Goal: Task Accomplishment & Management: Use online tool/utility

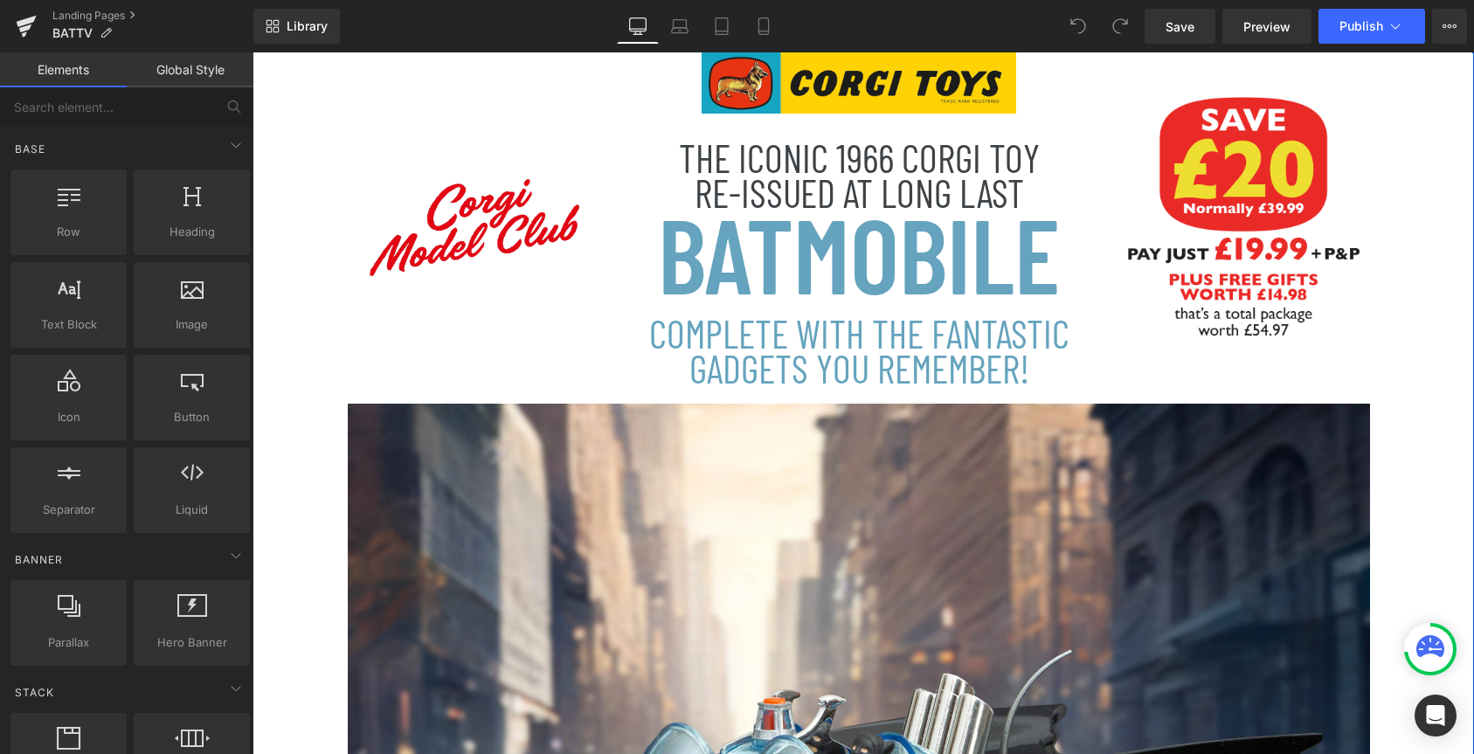
click at [945, 276] on h1 "BATMOBILE" at bounding box center [859, 253] width 524 height 84
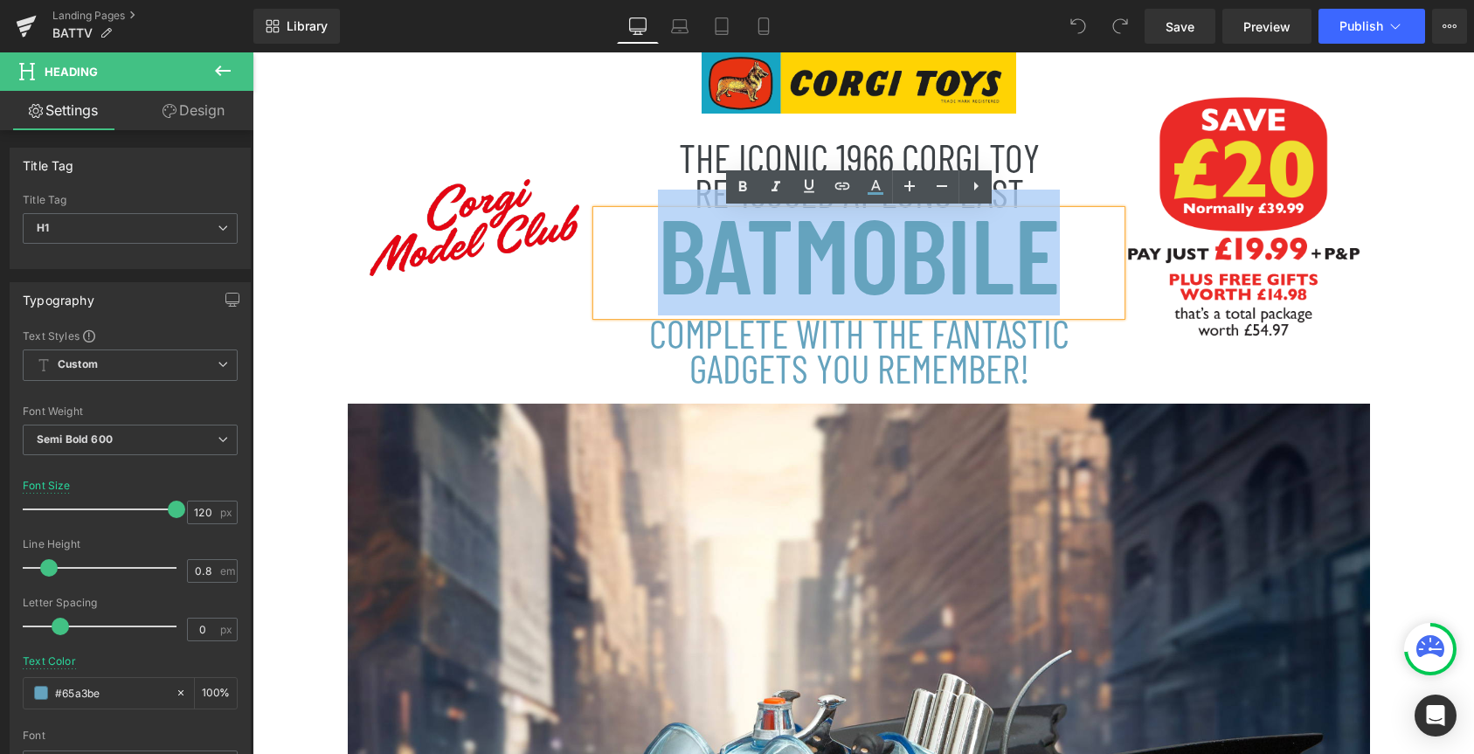
drag, startPoint x: 1055, startPoint y: 266, endPoint x: 669, endPoint y: 269, distance: 385.4
click at [669, 269] on h1 "BATMOBILE" at bounding box center [859, 253] width 524 height 84
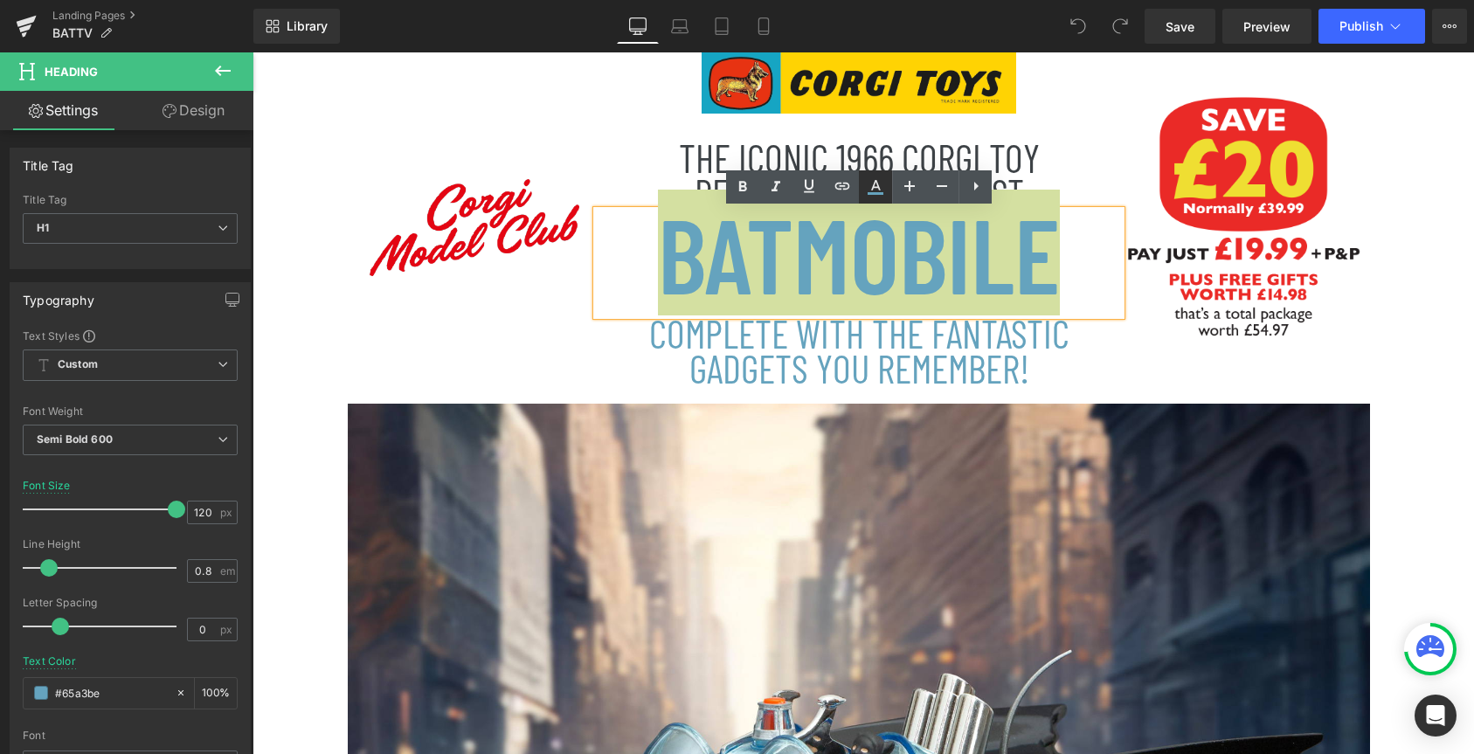
click at [873, 185] on icon at bounding box center [876, 185] width 10 height 10
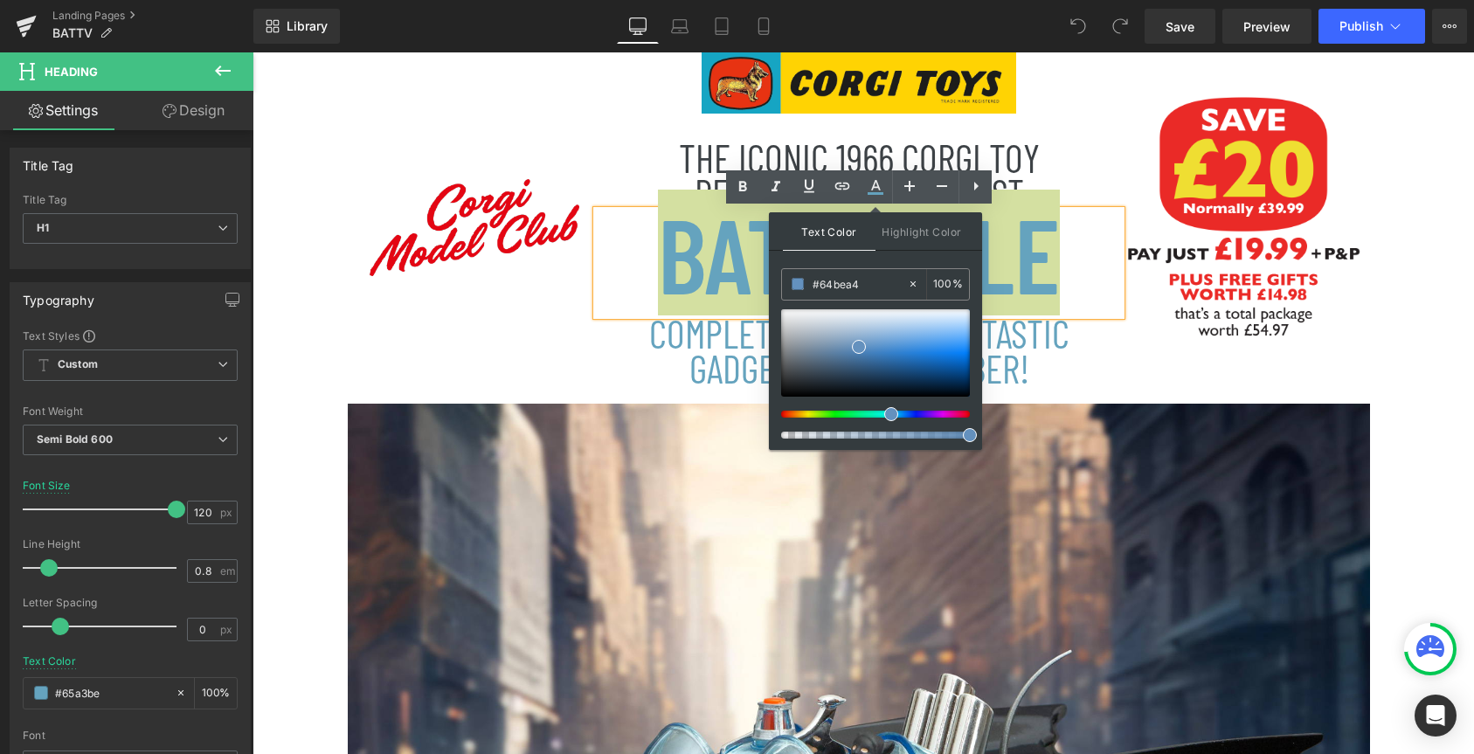
type input "#8cbe64"
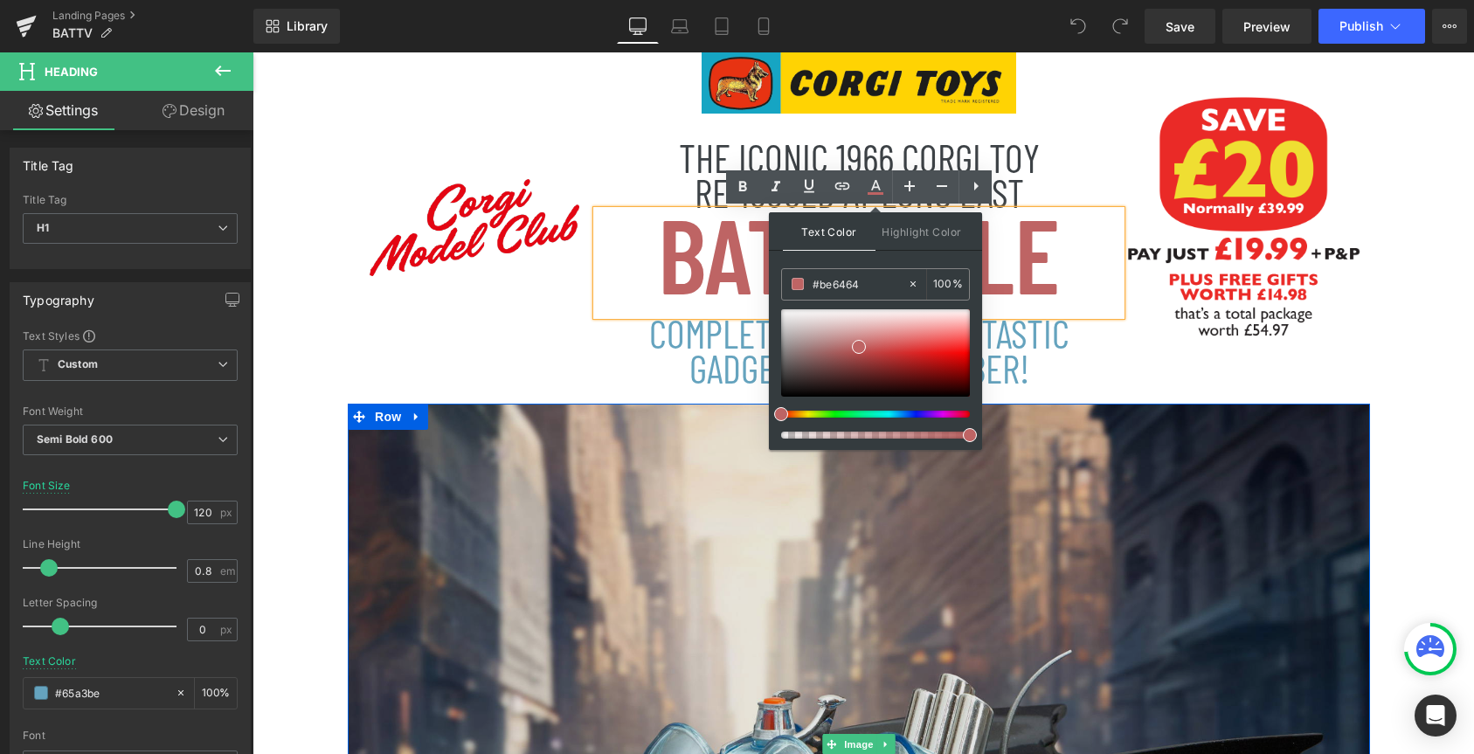
drag, startPoint x: 1136, startPoint y: 466, endPoint x: 744, endPoint y: 423, distance: 394.7
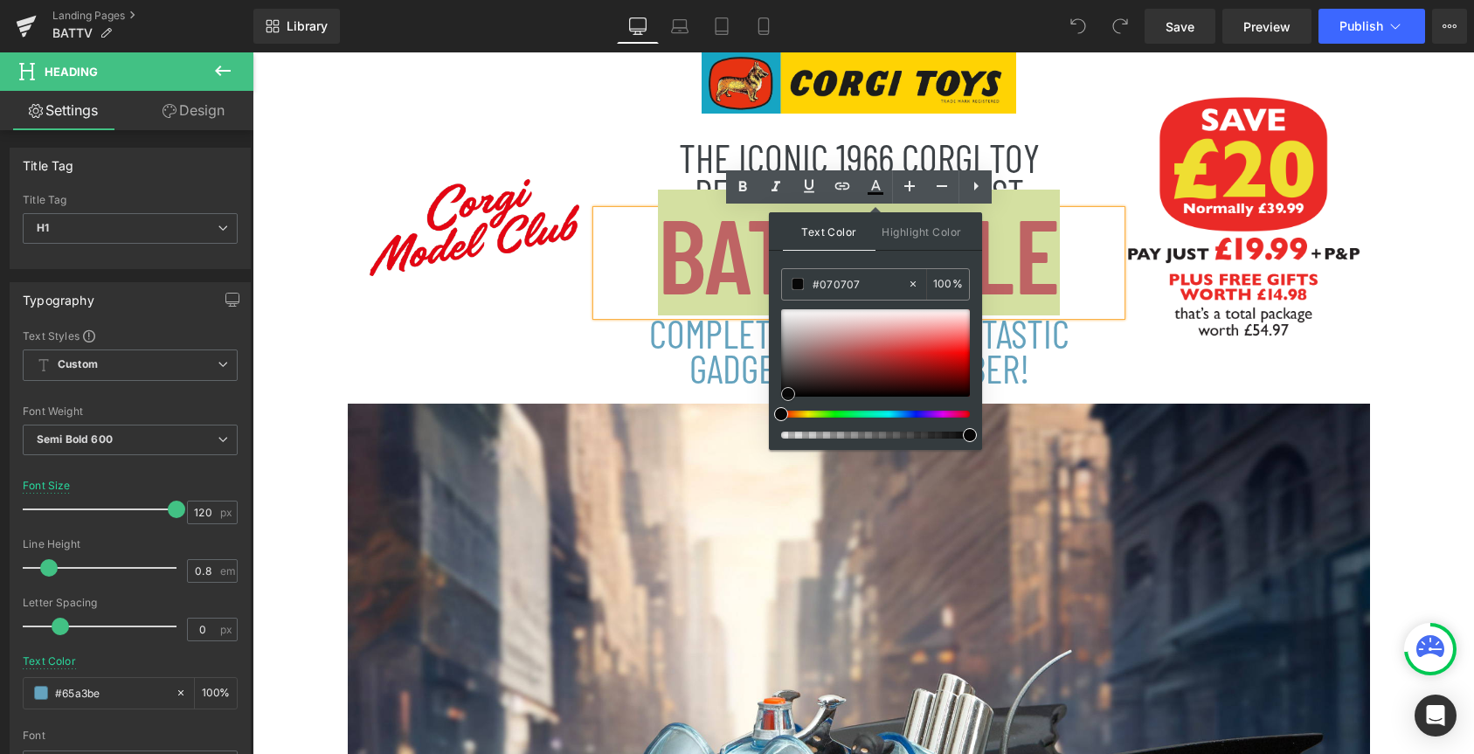
click at [788, 394] on div at bounding box center [875, 352] width 189 height 87
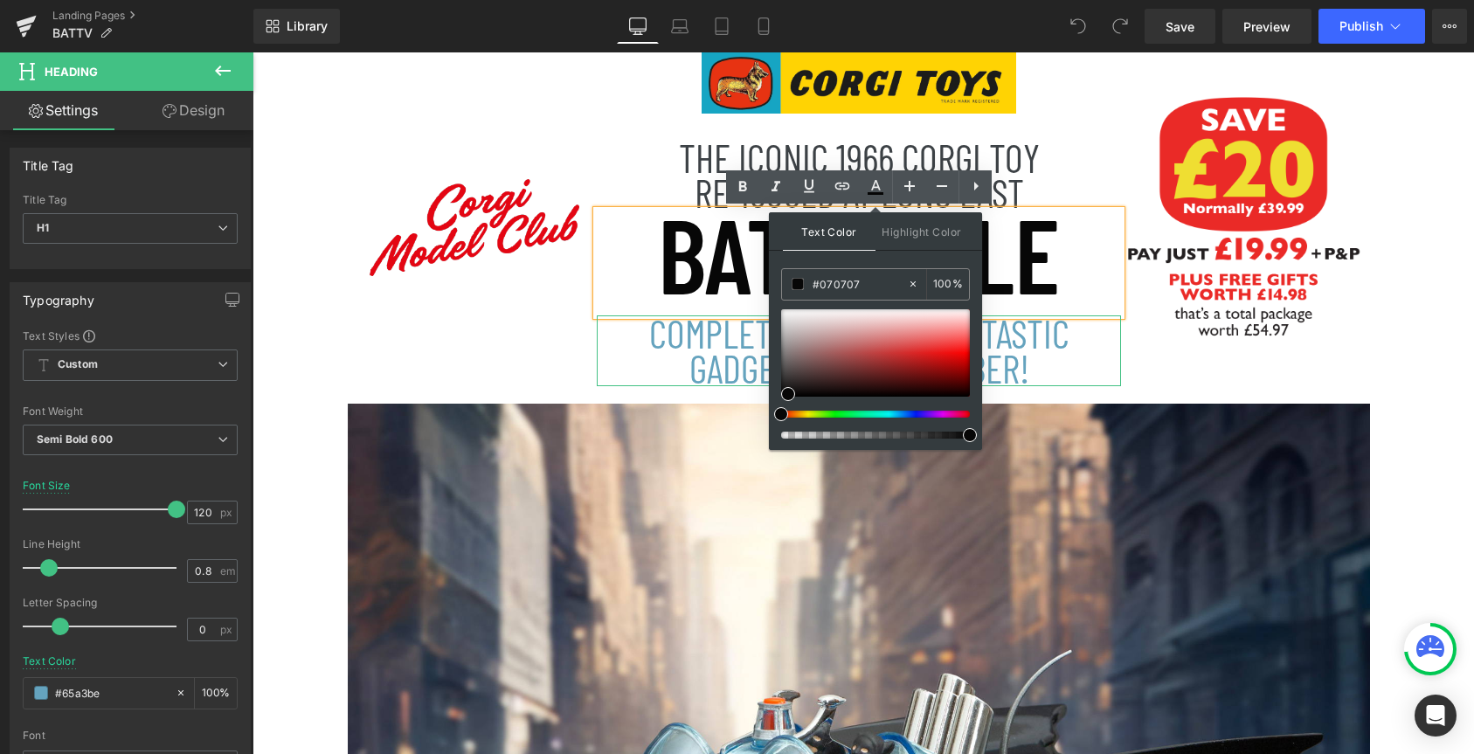
click at [1071, 371] on h1 "COMPLETE WITH THE FANTASTIC GADGETS YOU REMEMBER!" at bounding box center [859, 350] width 454 height 71
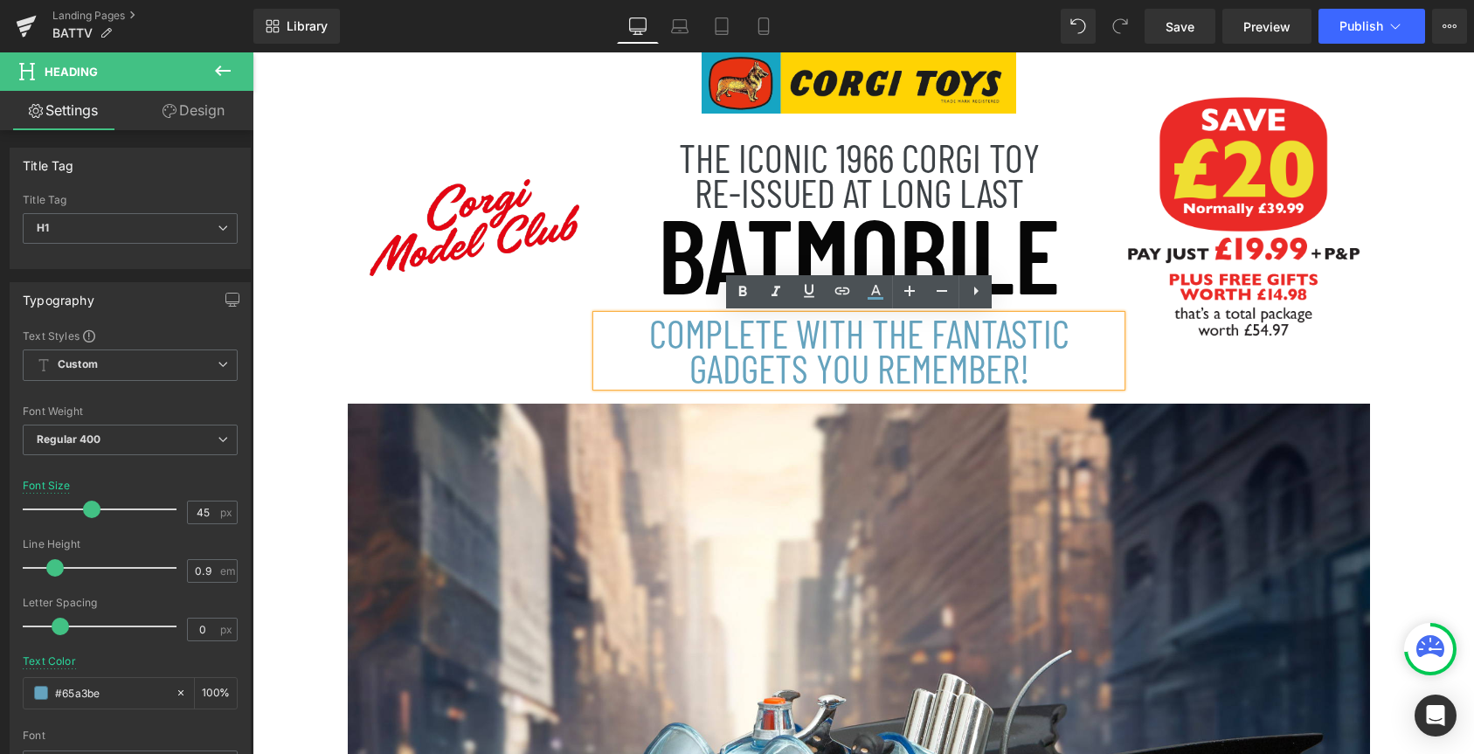
click at [1046, 366] on h1 "COMPLETE WITH THE FANTASTIC GADGETS YOU REMEMBER!" at bounding box center [859, 350] width 454 height 71
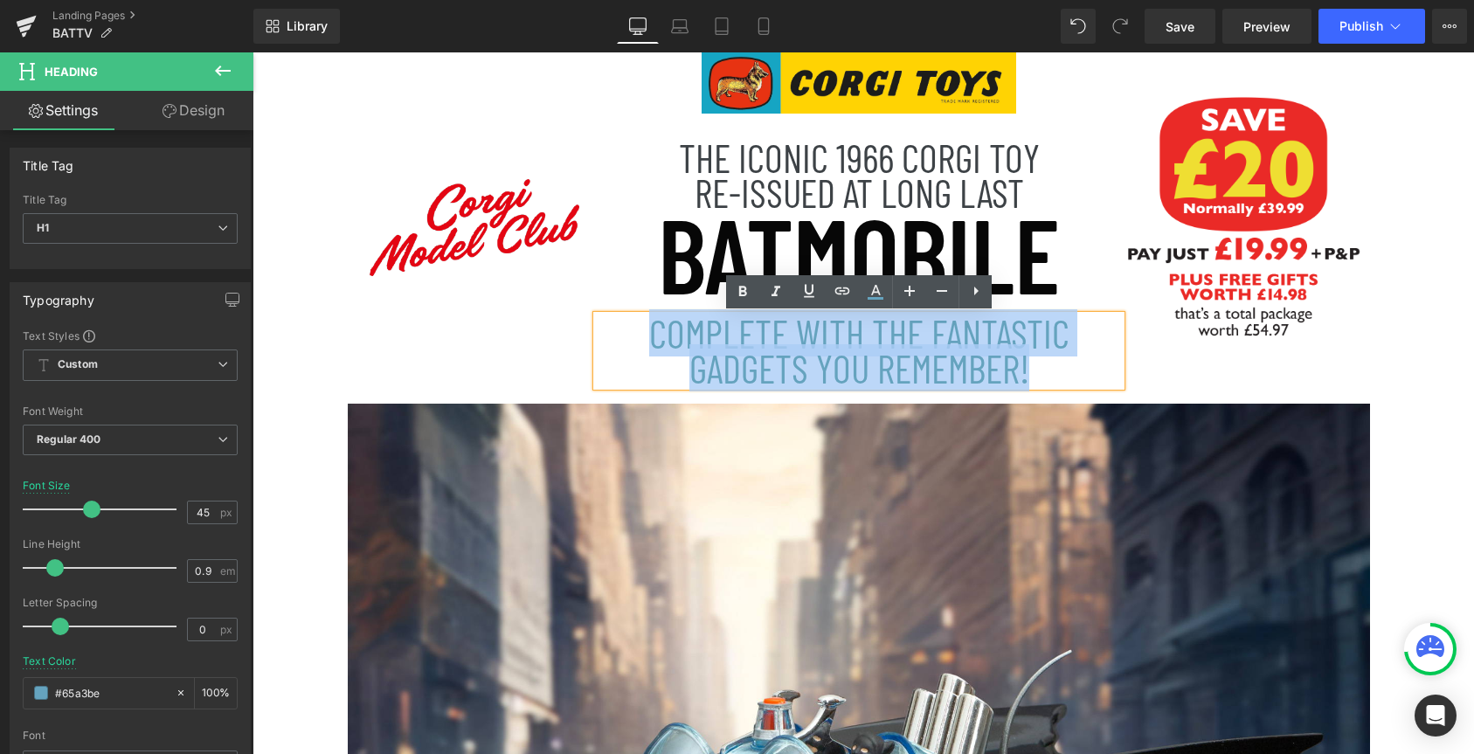
drag, startPoint x: 1033, startPoint y: 368, endPoint x: 653, endPoint y: 342, distance: 381.0
click at [653, 342] on h1 "COMPLETE WITH THE FANTASTIC GADGETS YOU REMEMBER!" at bounding box center [859, 350] width 454 height 71
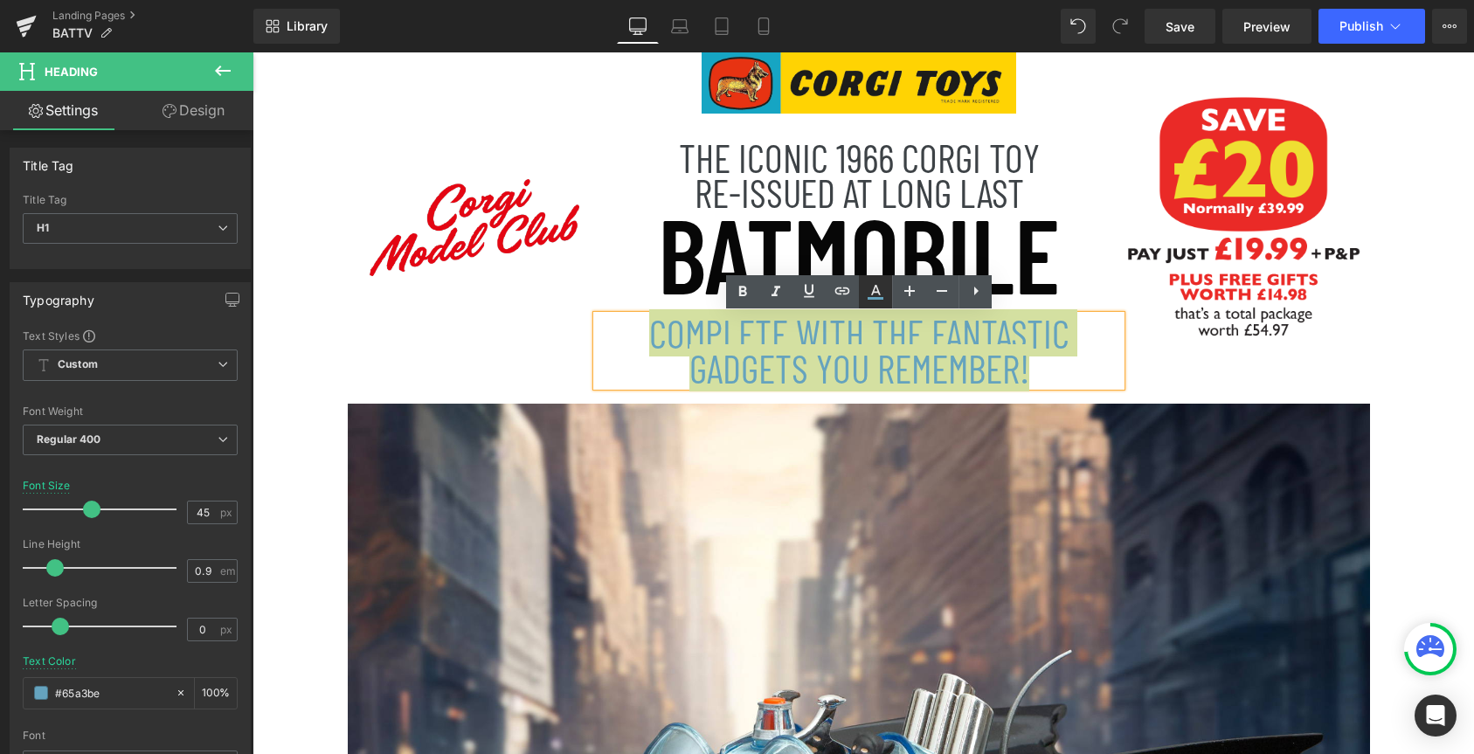
click at [878, 287] on icon at bounding box center [875, 291] width 21 height 21
type input "#65a3be"
type input "100"
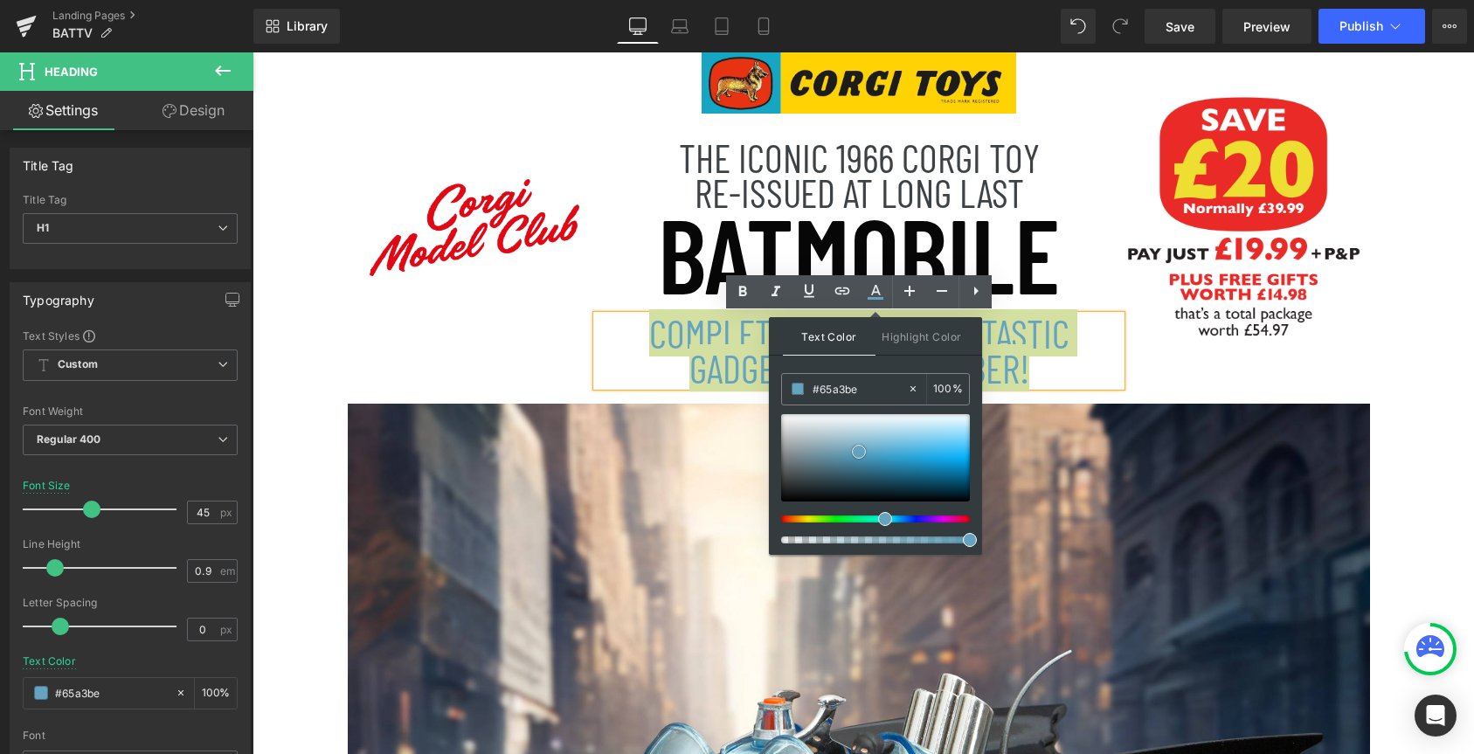
type input "#0a0a0a"
click at [783, 498] on div at bounding box center [875, 457] width 189 height 87
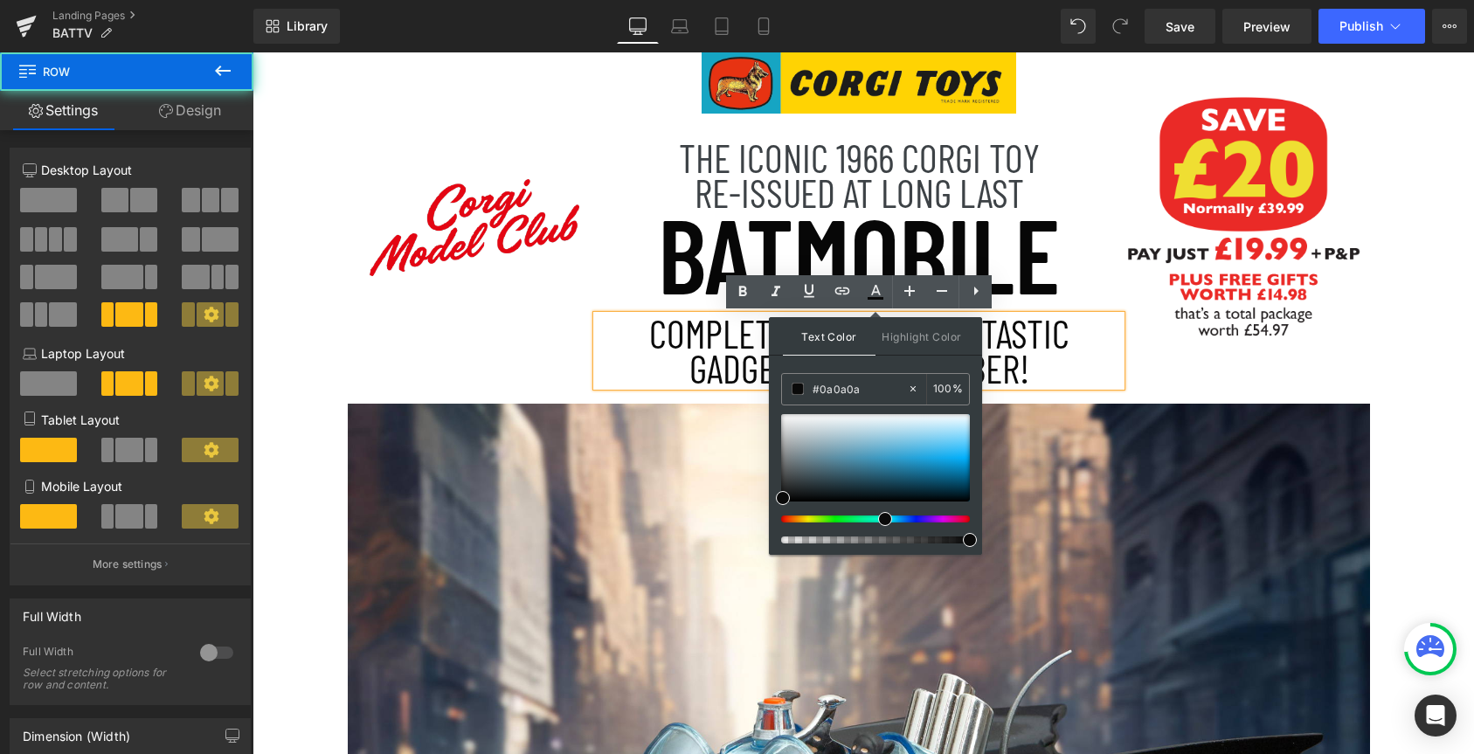
click at [1149, 377] on div "Image" at bounding box center [1252, 227] width 262 height 351
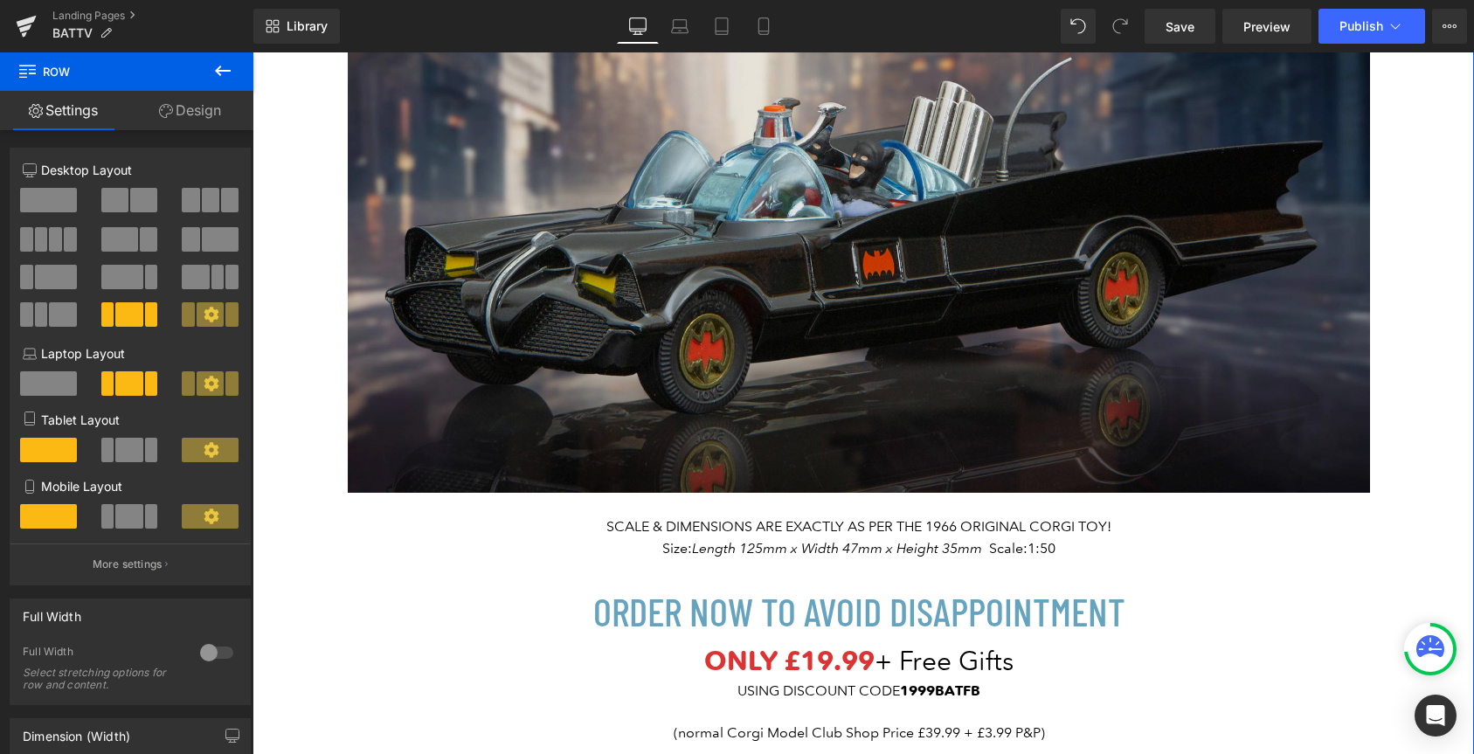
scroll to position [595, 0]
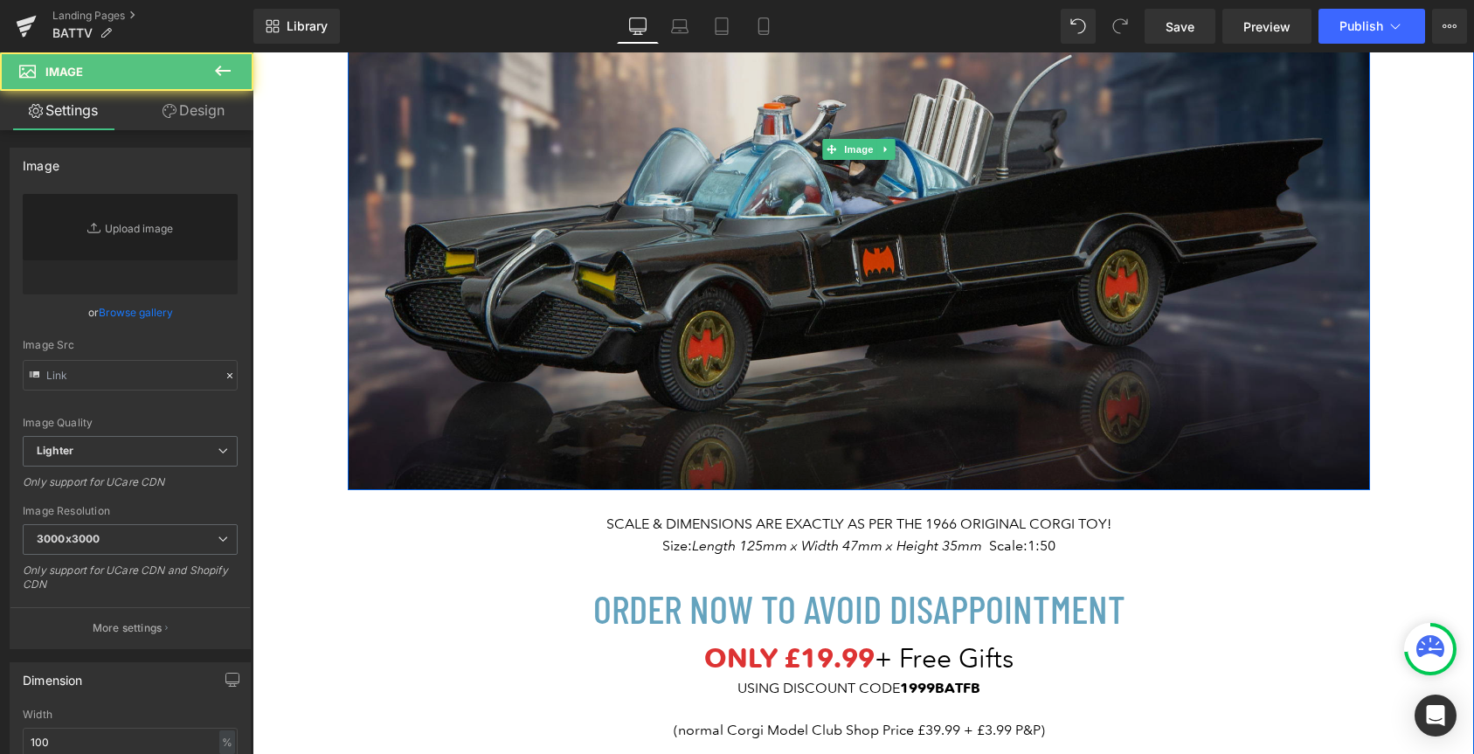
click at [845, 419] on img at bounding box center [859, 150] width 1022 height 682
type input "[URL][DOMAIN_NAME]"
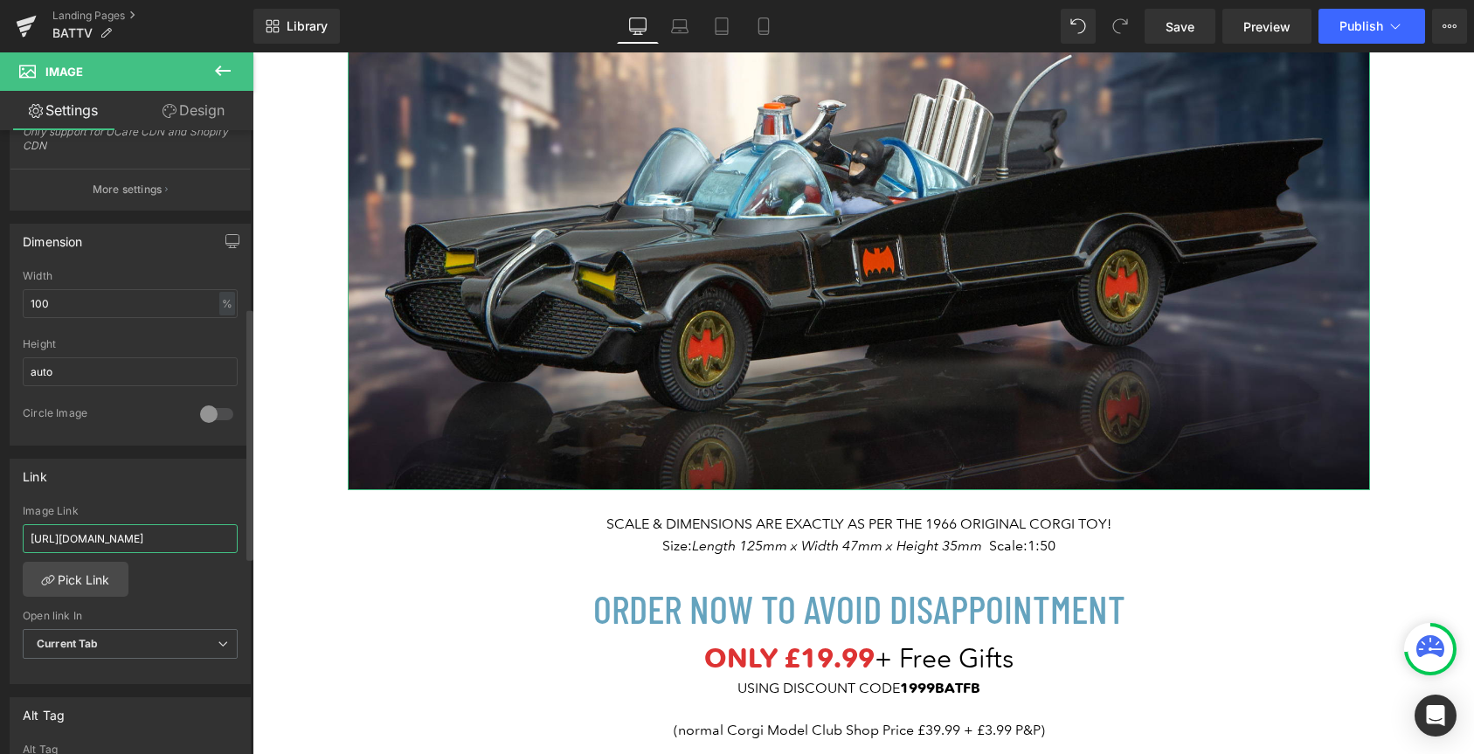
scroll to position [0, 370]
drag, startPoint x: 27, startPoint y: 541, endPoint x: 231, endPoint y: 540, distance: 203.6
click at [231, 540] on div "[URL][DOMAIN_NAME] Image Link [URL][DOMAIN_NAME] Pick Link Current Tab New Tab …" at bounding box center [129, 594] width 239 height 179
paste input "[URL][DOMAIN_NAME]"
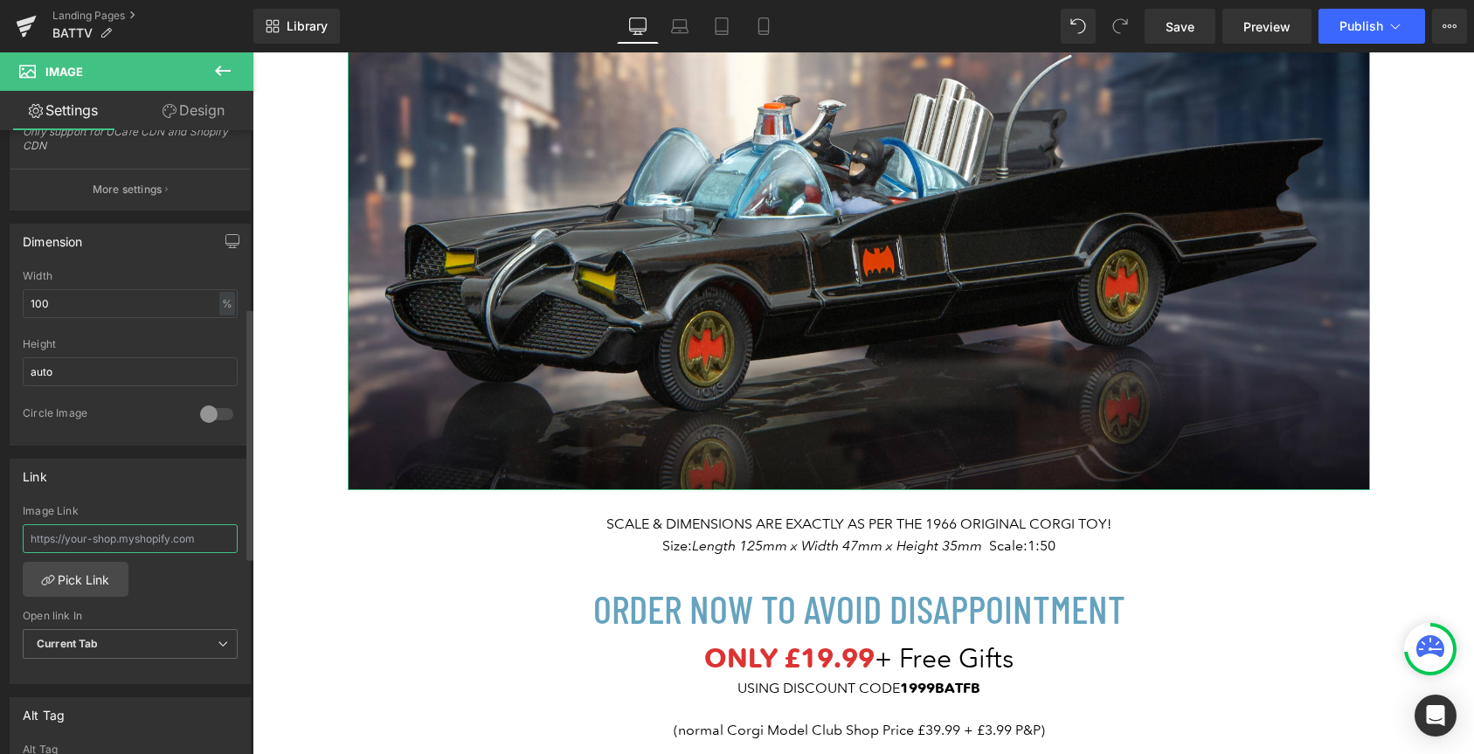
type input "[URL][DOMAIN_NAME]"
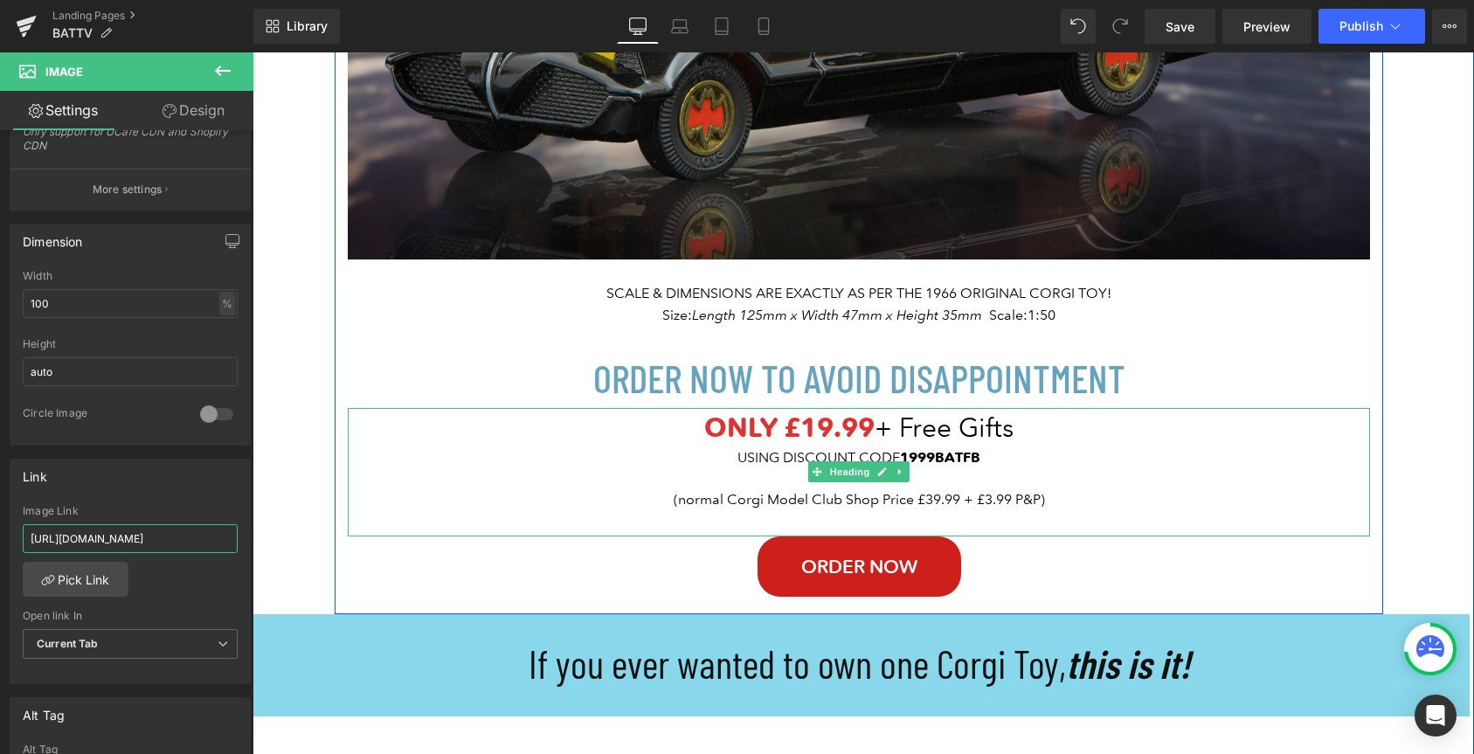
scroll to position [825, 0]
click at [975, 462] on b "1999BATFB" at bounding box center [940, 458] width 80 height 17
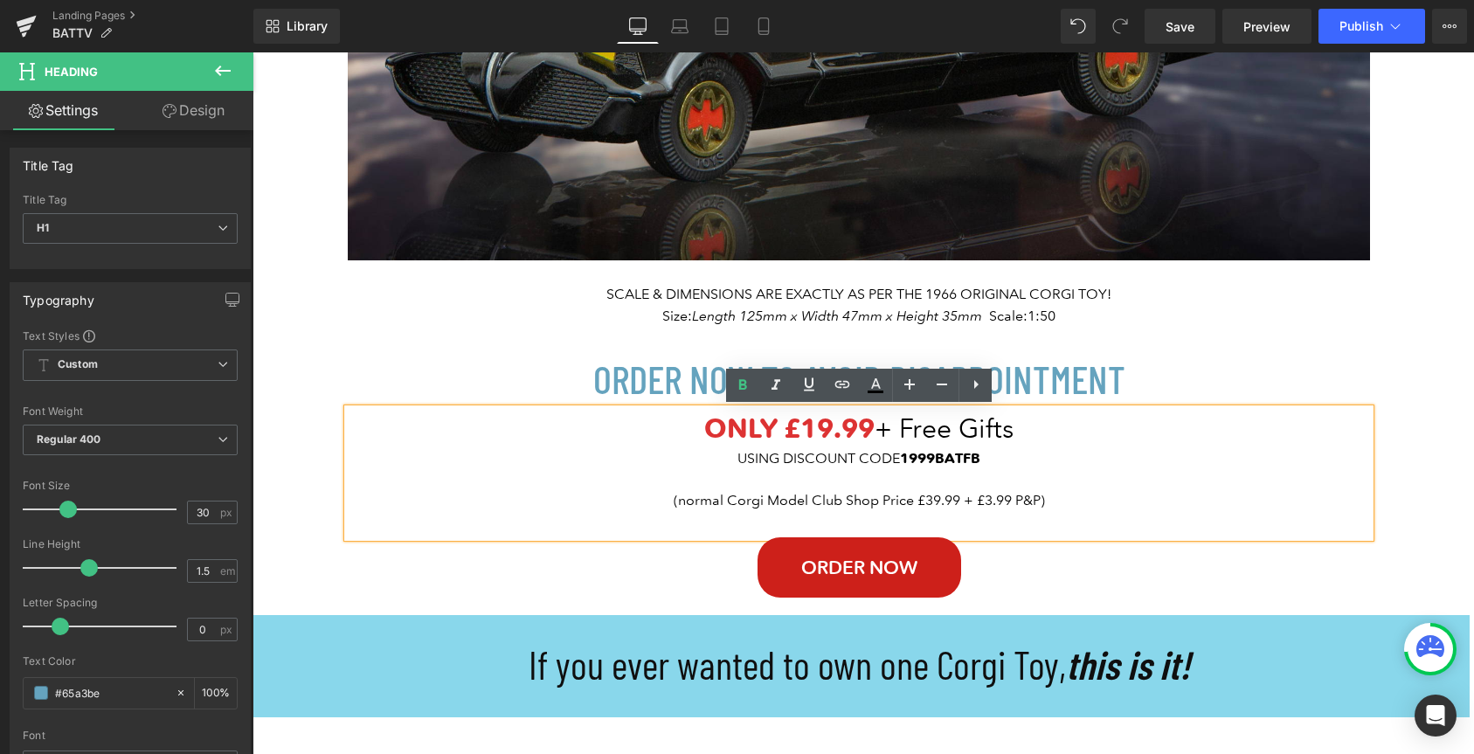
click at [940, 463] on b "1999BATFB" at bounding box center [940, 458] width 80 height 17
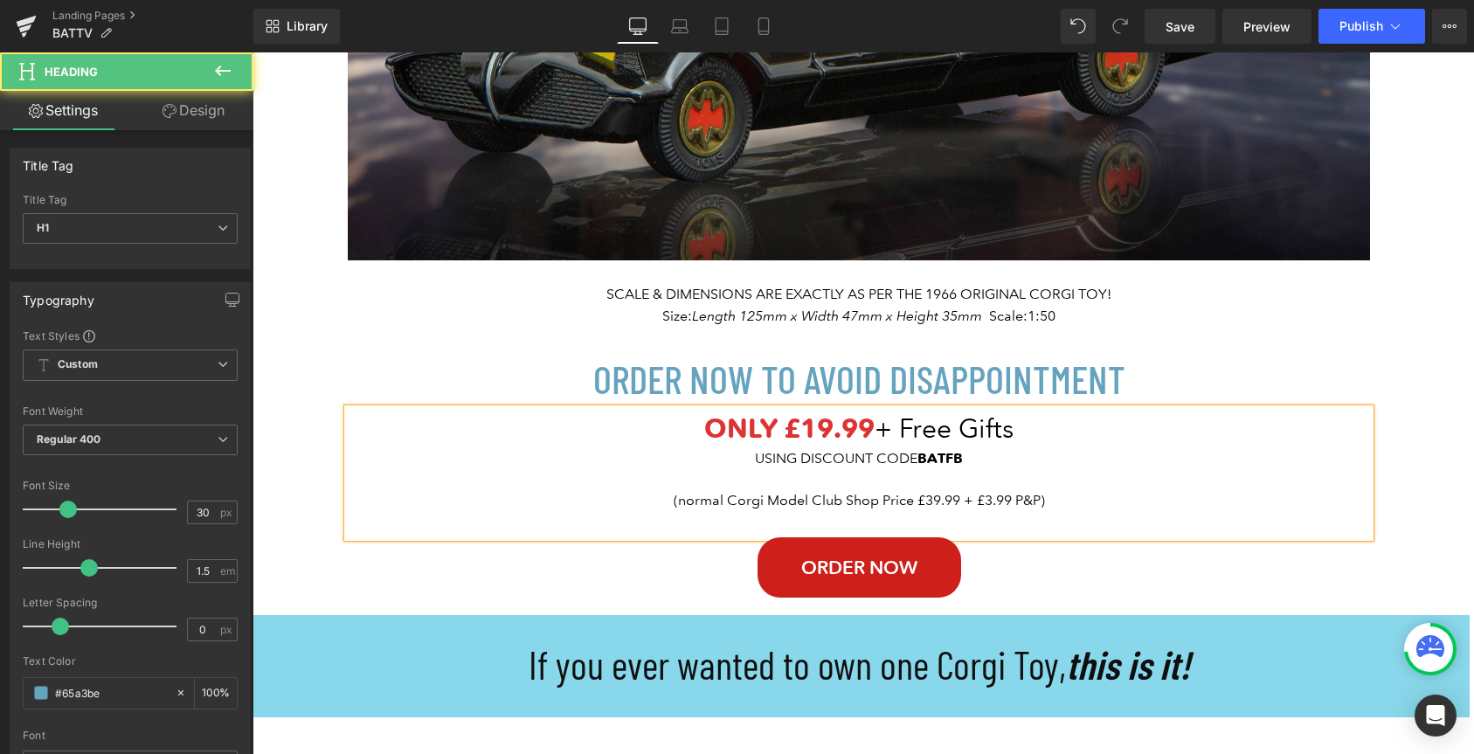
click at [973, 459] on div "USING DISCOUNT CODE BATFB" at bounding box center [859, 458] width 1022 height 21
click at [995, 523] on div "ONLY £19.99 + Free Gifts USING DISCOUNT CODE BATTV (normal Corgi Model Club Sho…" at bounding box center [859, 473] width 1022 height 128
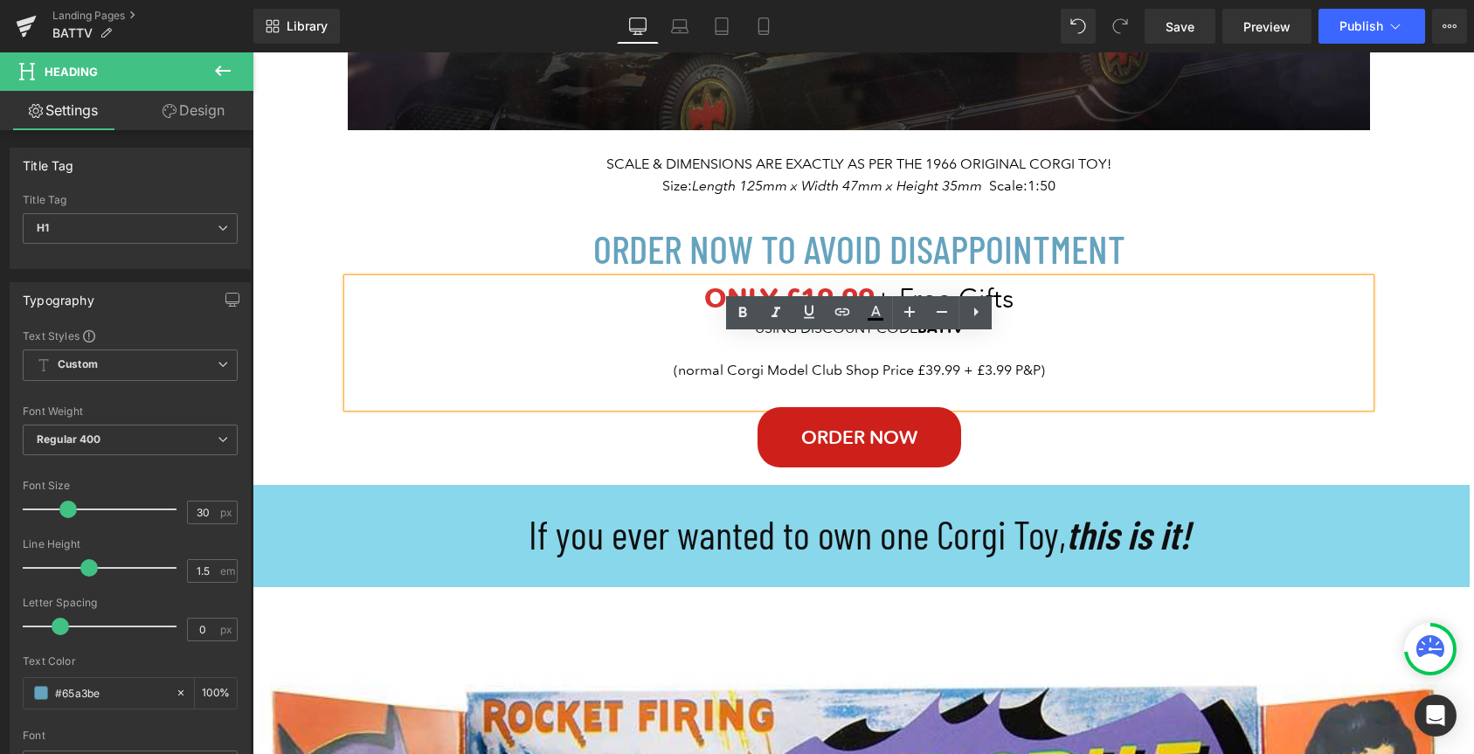
scroll to position [986, 0]
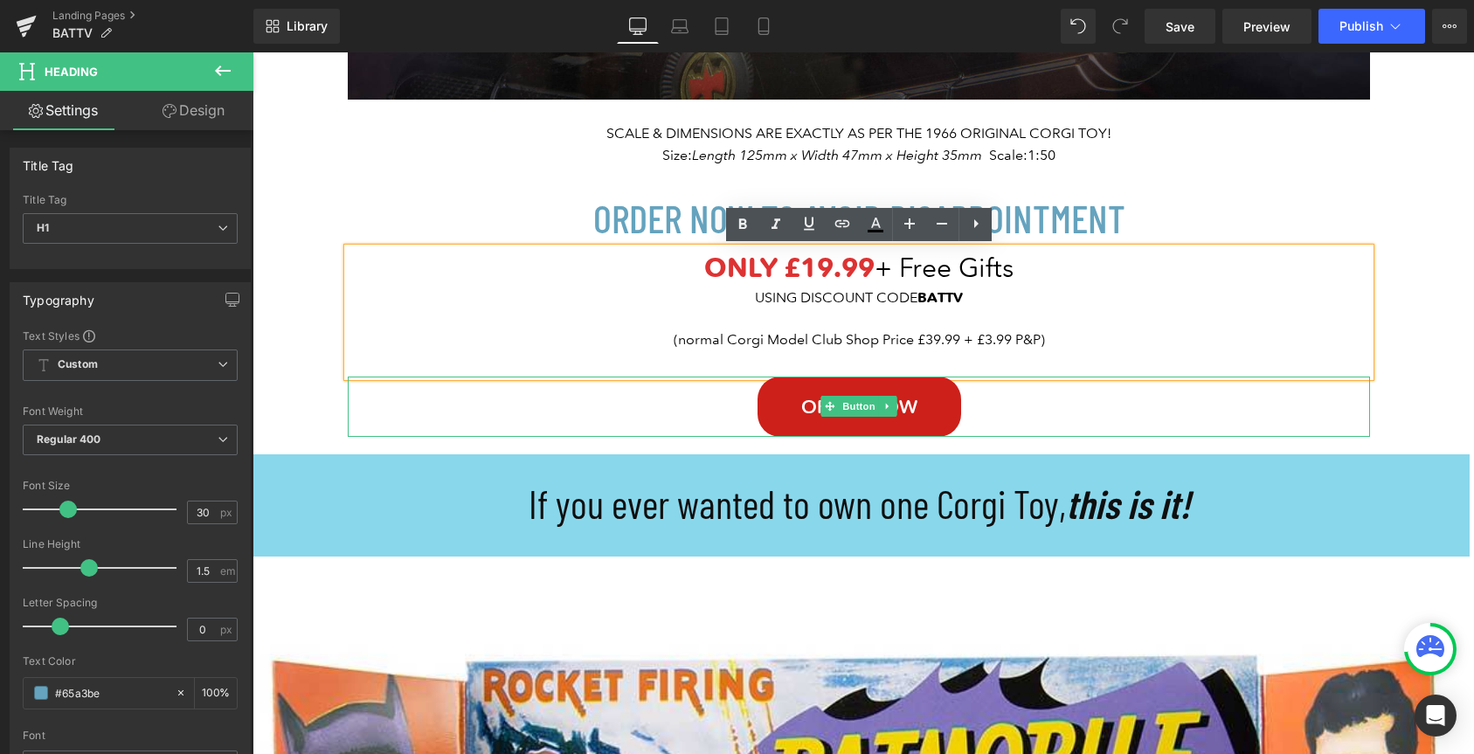
click at [779, 413] on link "Order NOW" at bounding box center [860, 407] width 204 height 60
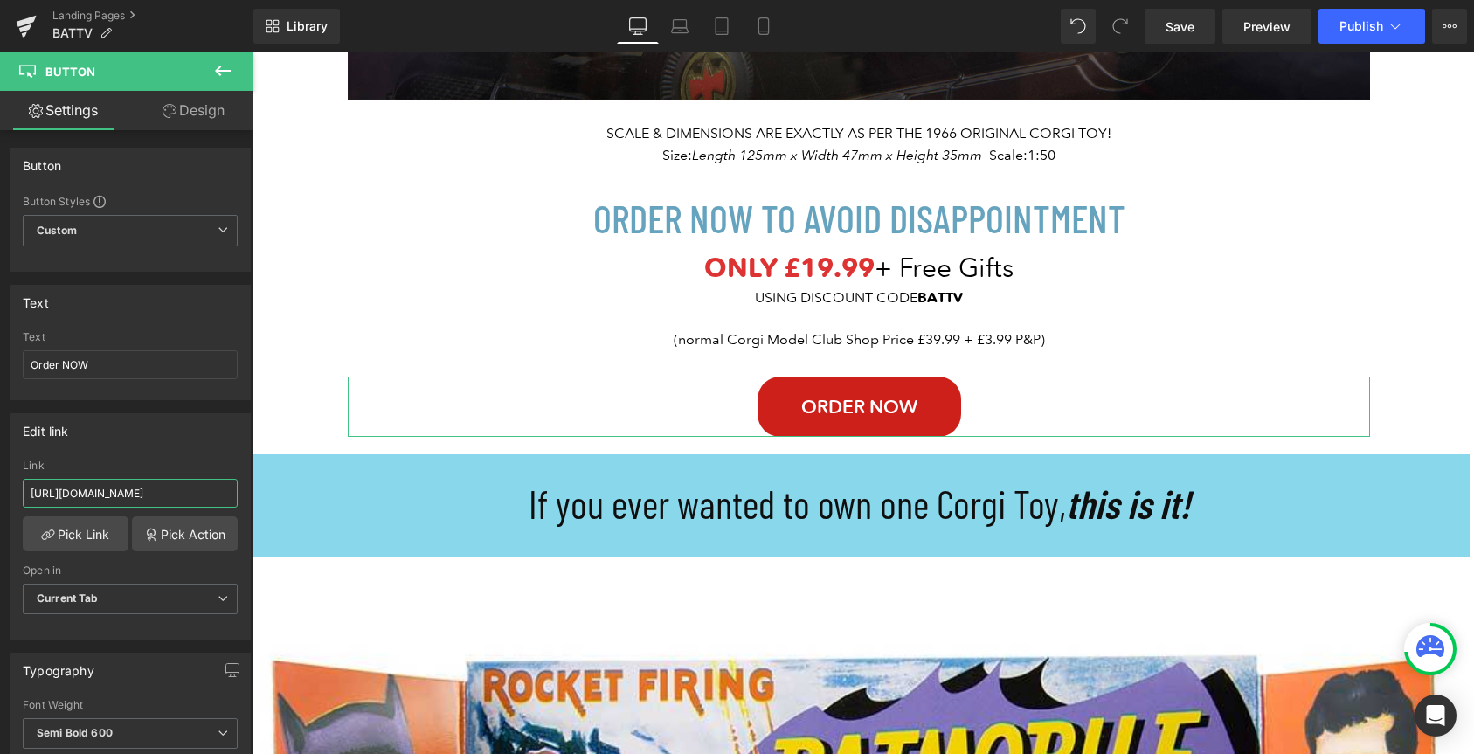
scroll to position [0, 370]
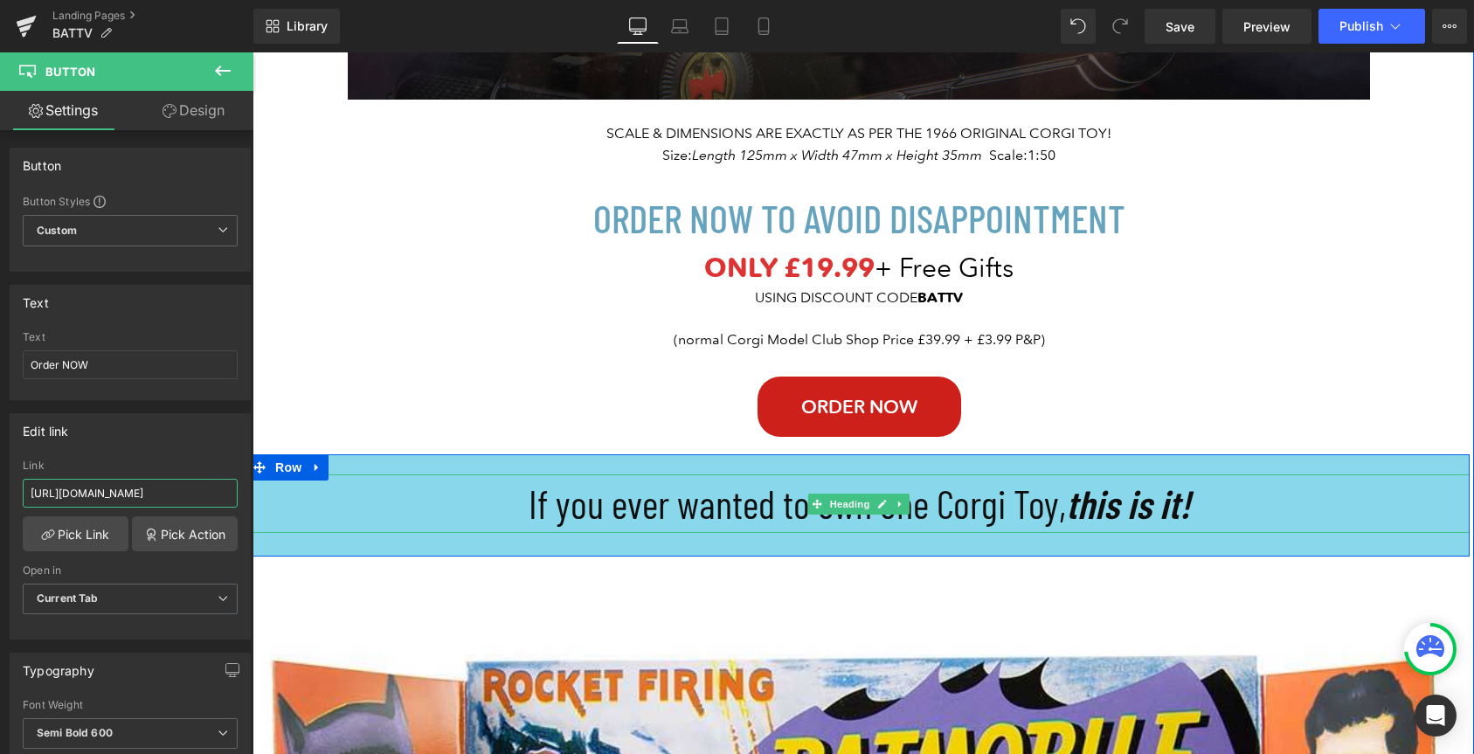
drag, startPoint x: 282, startPoint y: 546, endPoint x: 321, endPoint y: 498, distance: 61.5
paste input "battv"
type input "[URL][DOMAIN_NAME]"
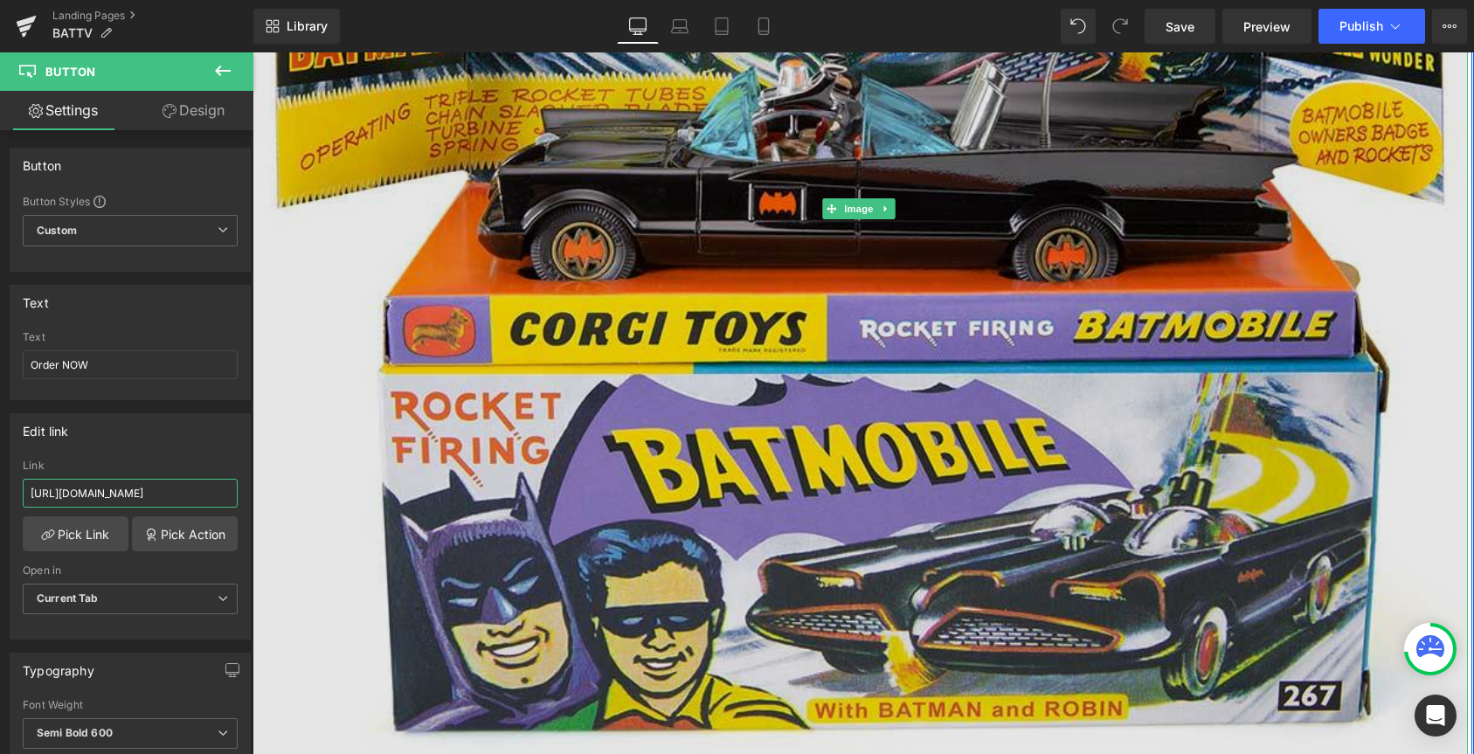
scroll to position [1997, 0]
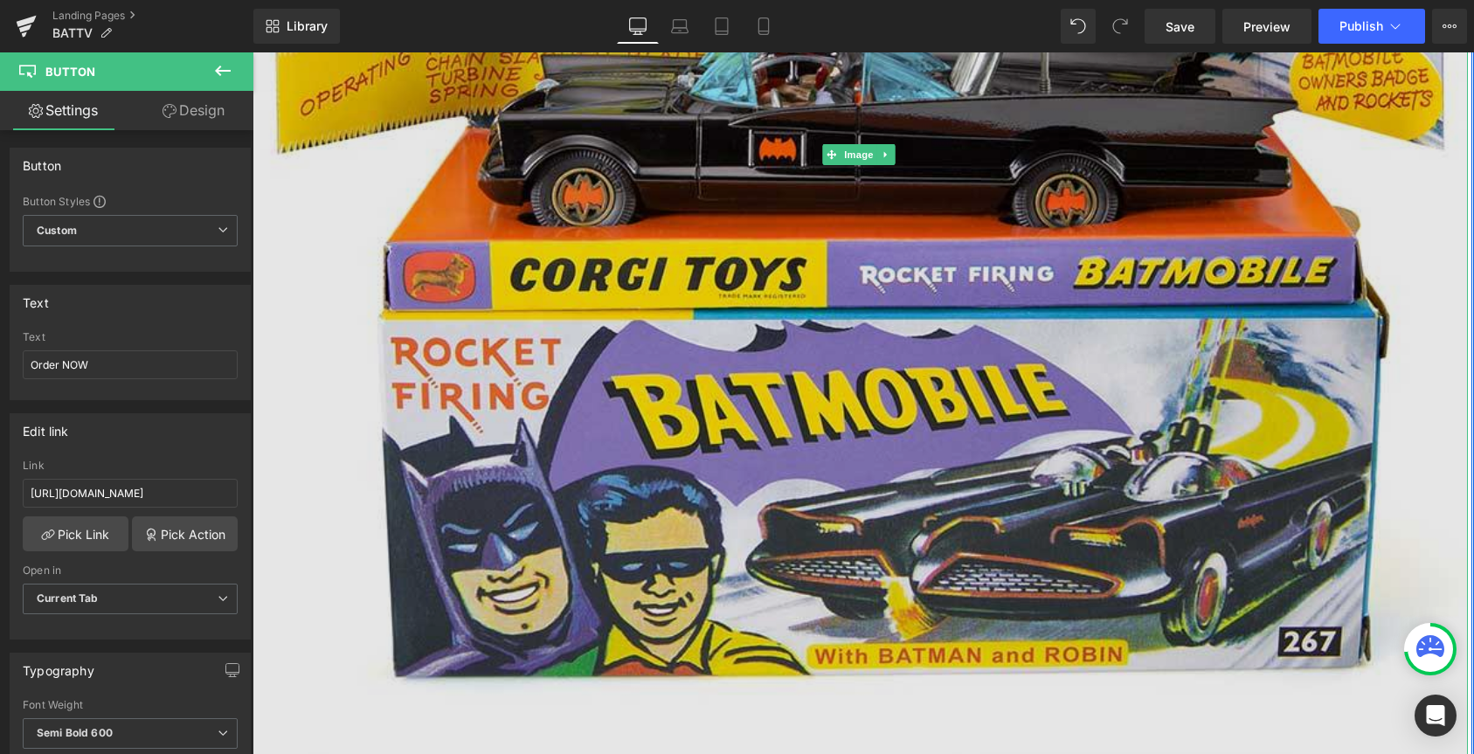
click at [647, 613] on img at bounding box center [859, 154] width 1217 height 1217
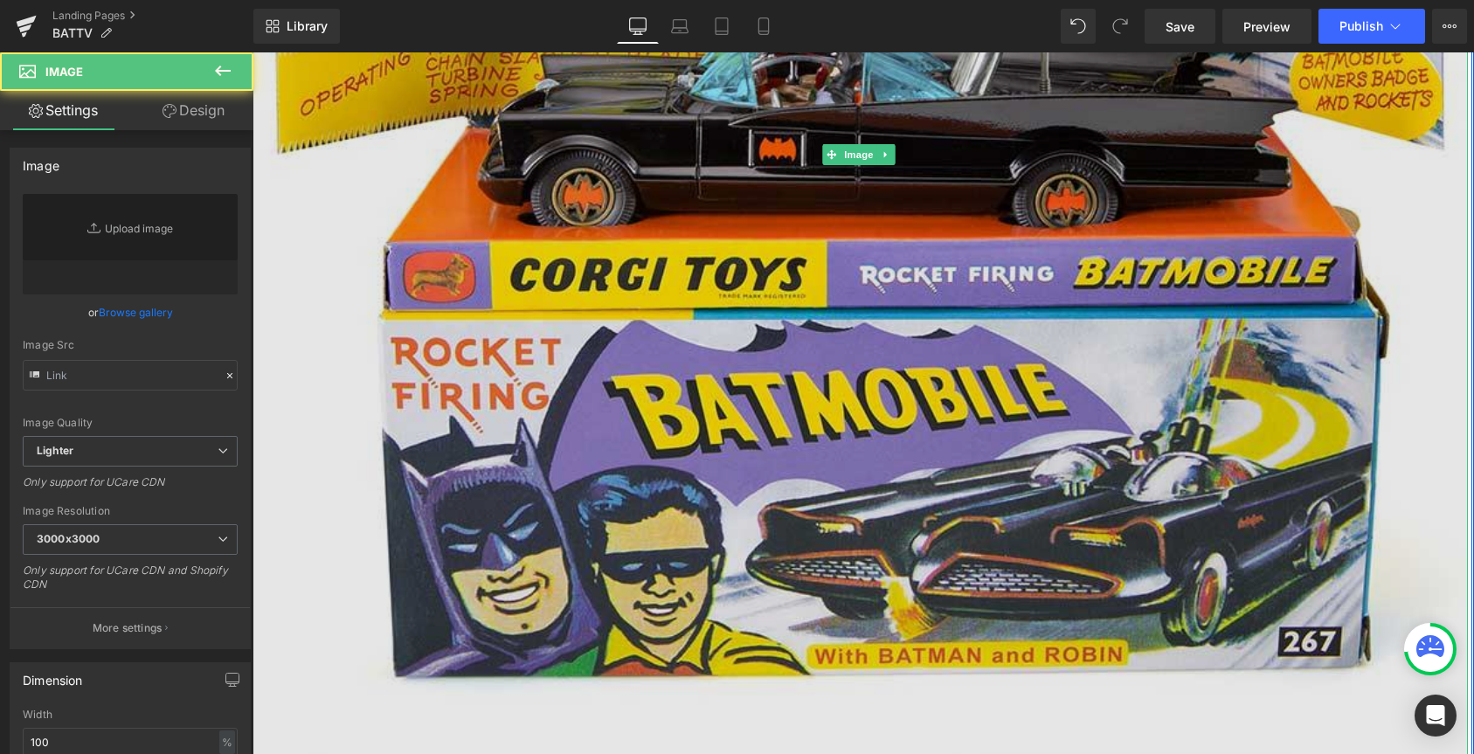
type input "[URL][DOMAIN_NAME]"
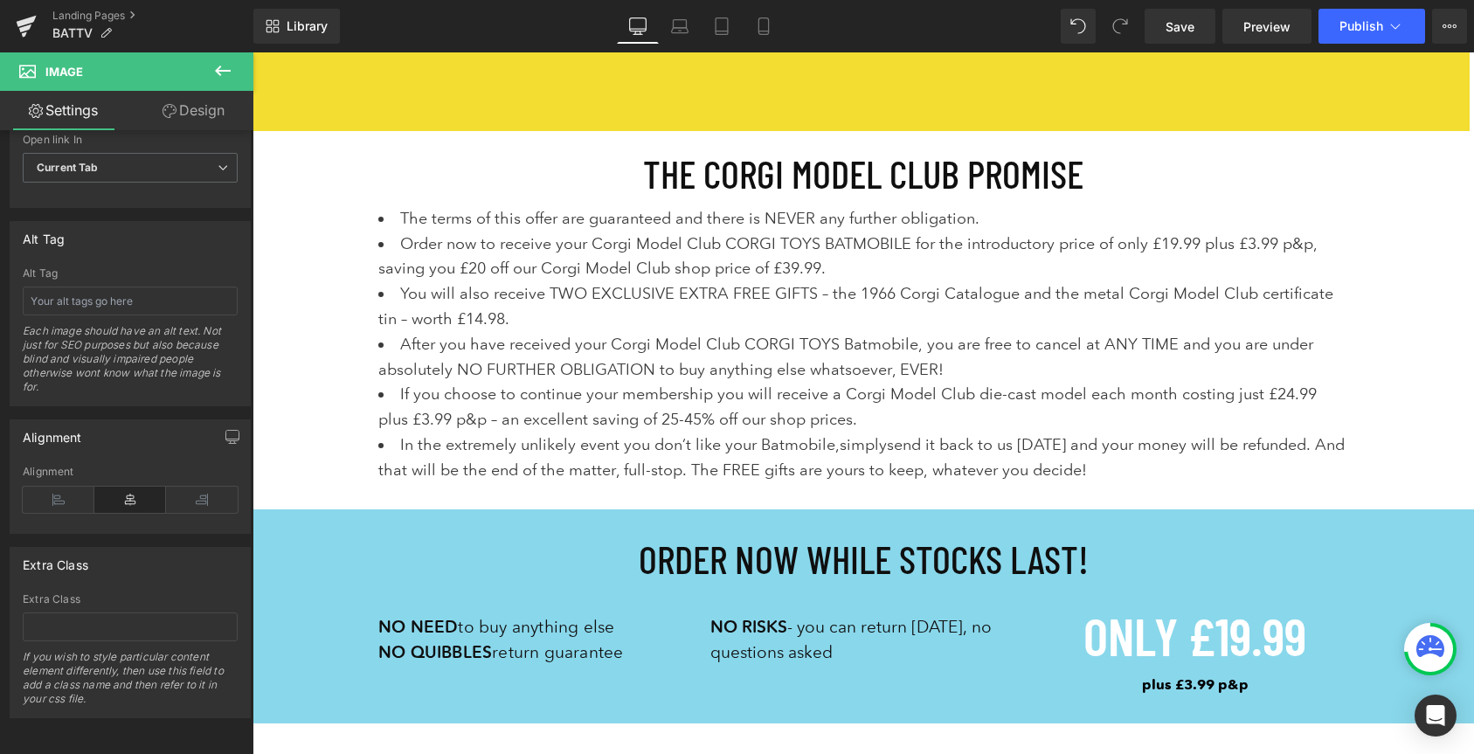
scroll to position [7363, 0]
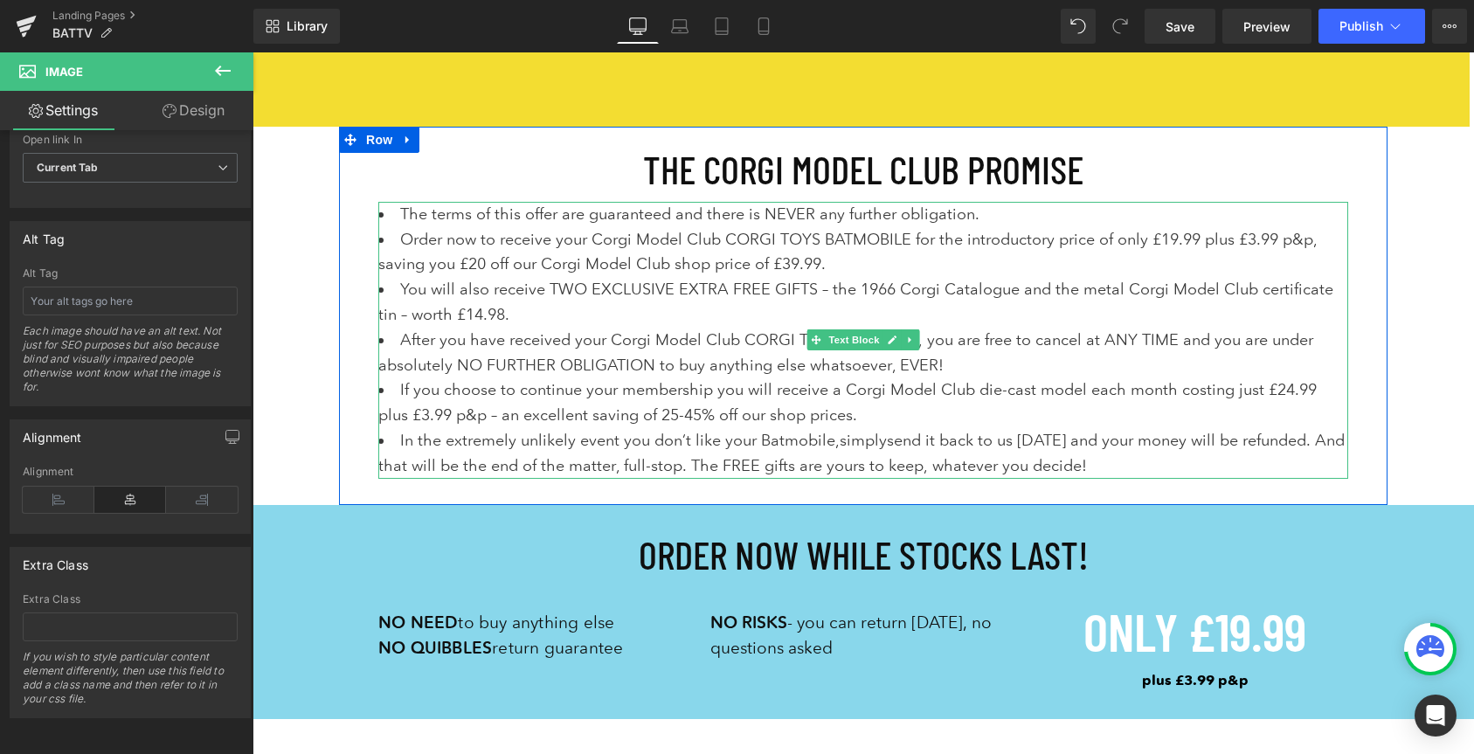
click at [641, 391] on li "If you choose to continue your membership you will receive a Corgi Model Club d…" at bounding box center [863, 402] width 970 height 51
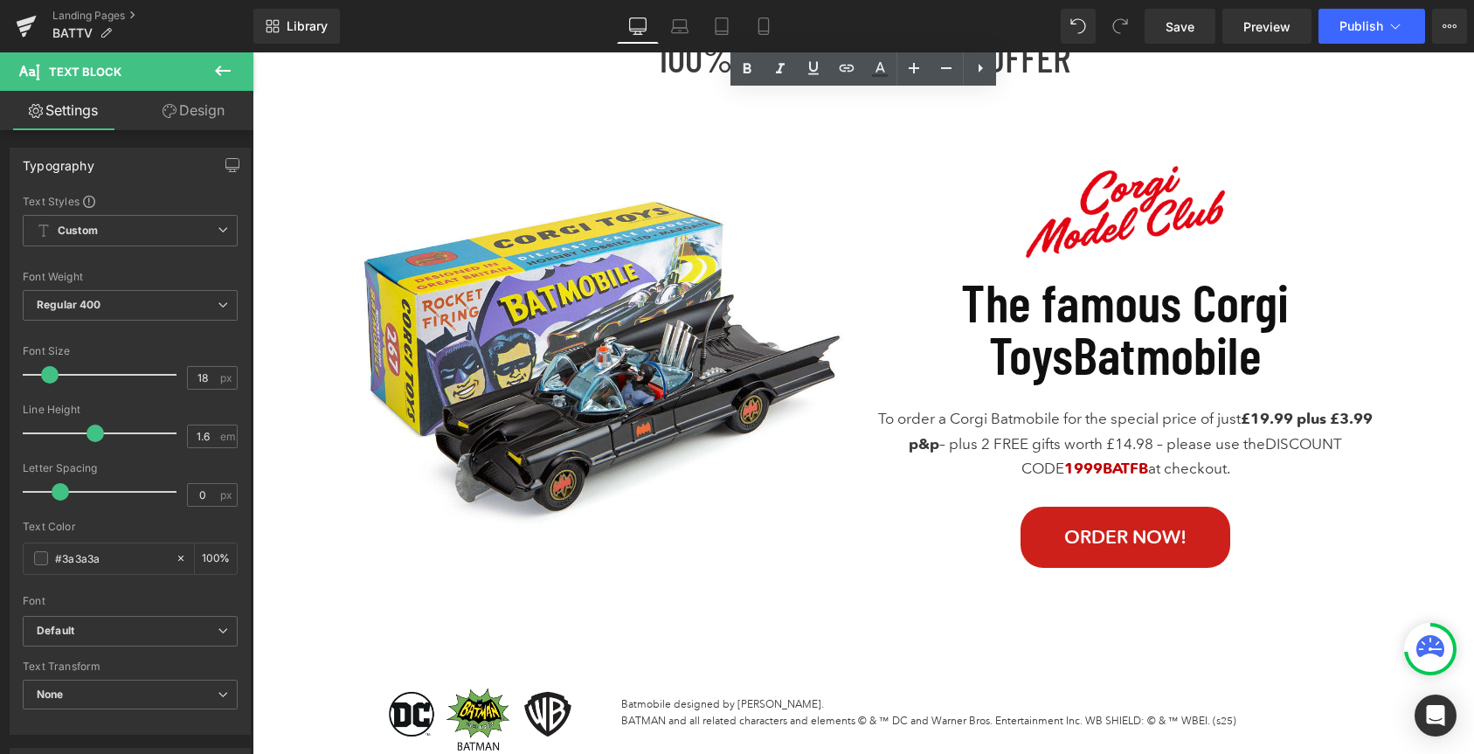
scroll to position [8091, 0]
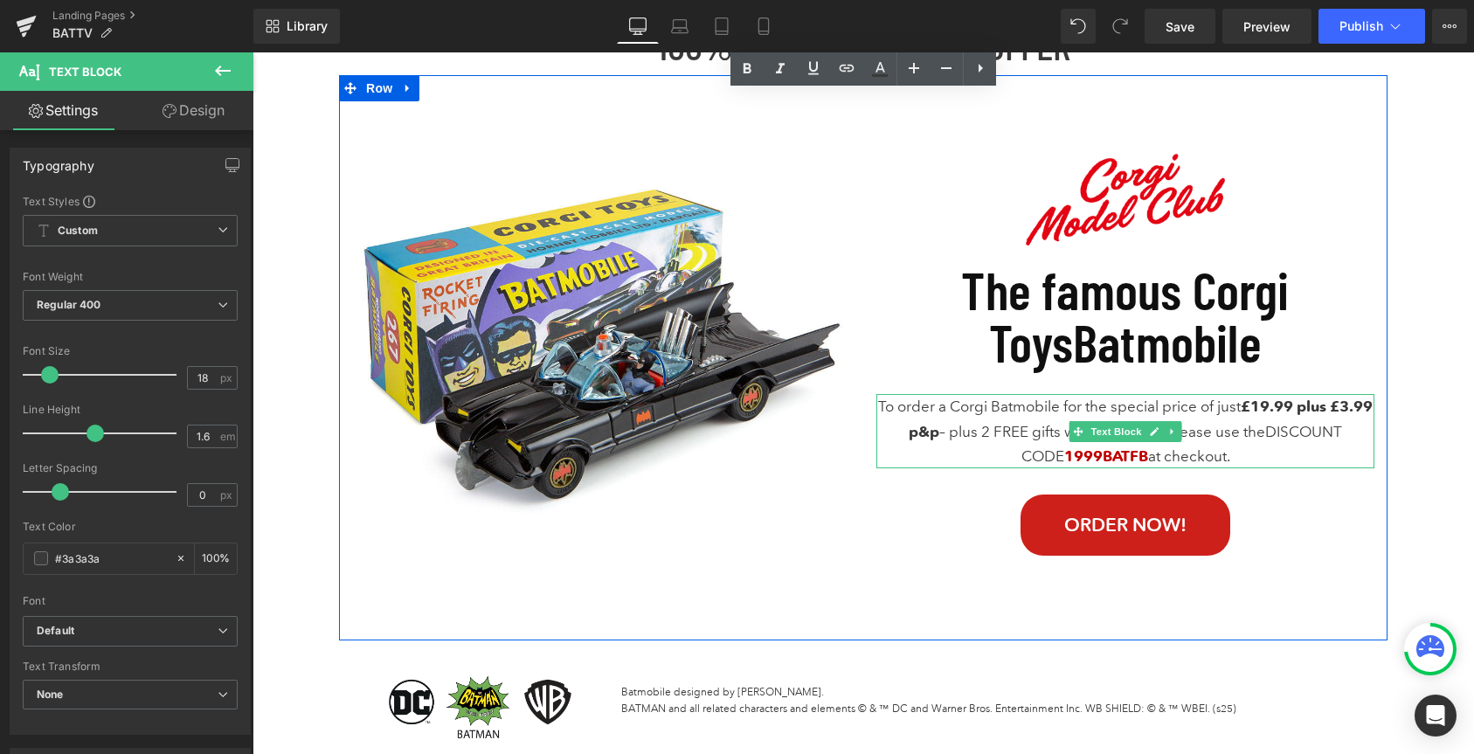
click at [966, 445] on p "To order a Corgi Batmobile for the special price of just £19.99 plus £3.99 p&p …" at bounding box center [1125, 431] width 498 height 74
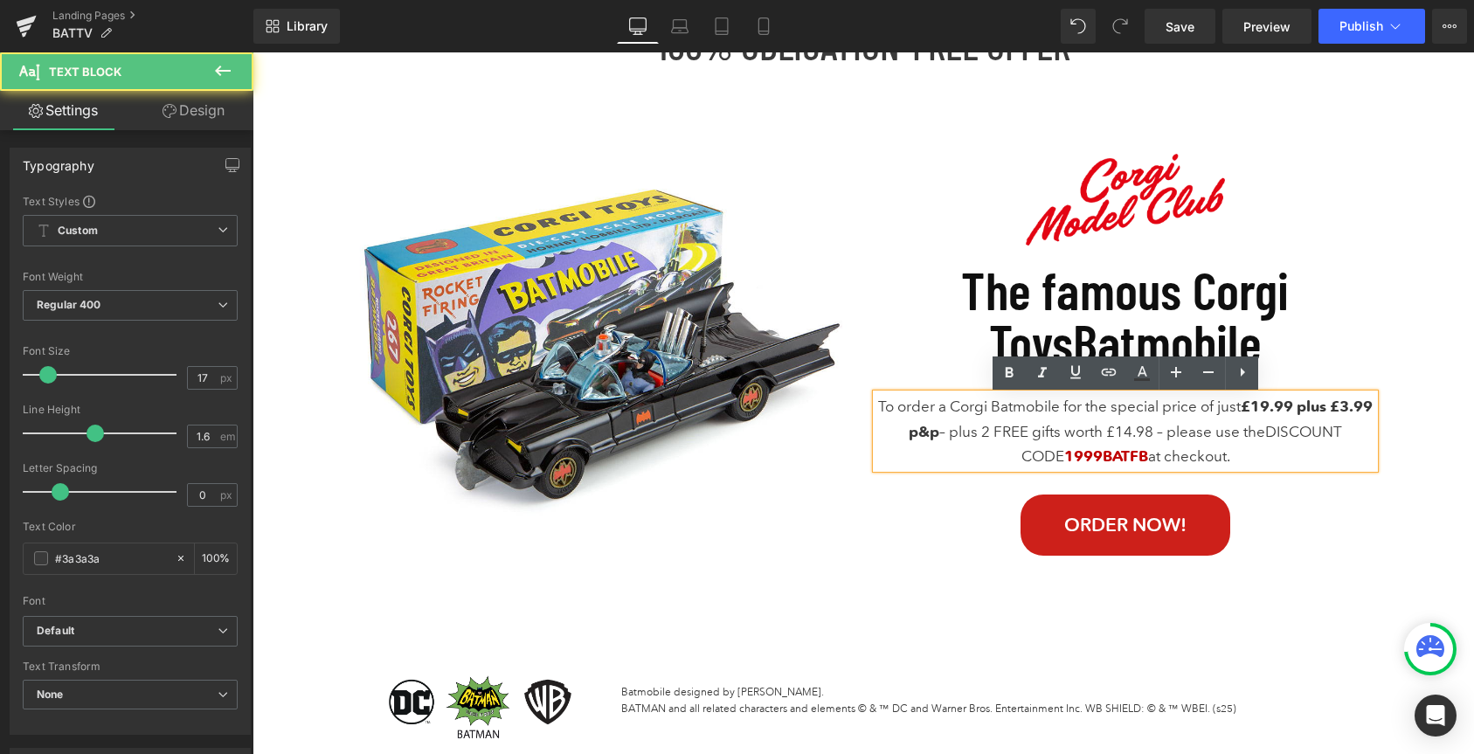
click at [1103, 461] on font "1999BATFB" at bounding box center [1106, 456] width 84 height 18
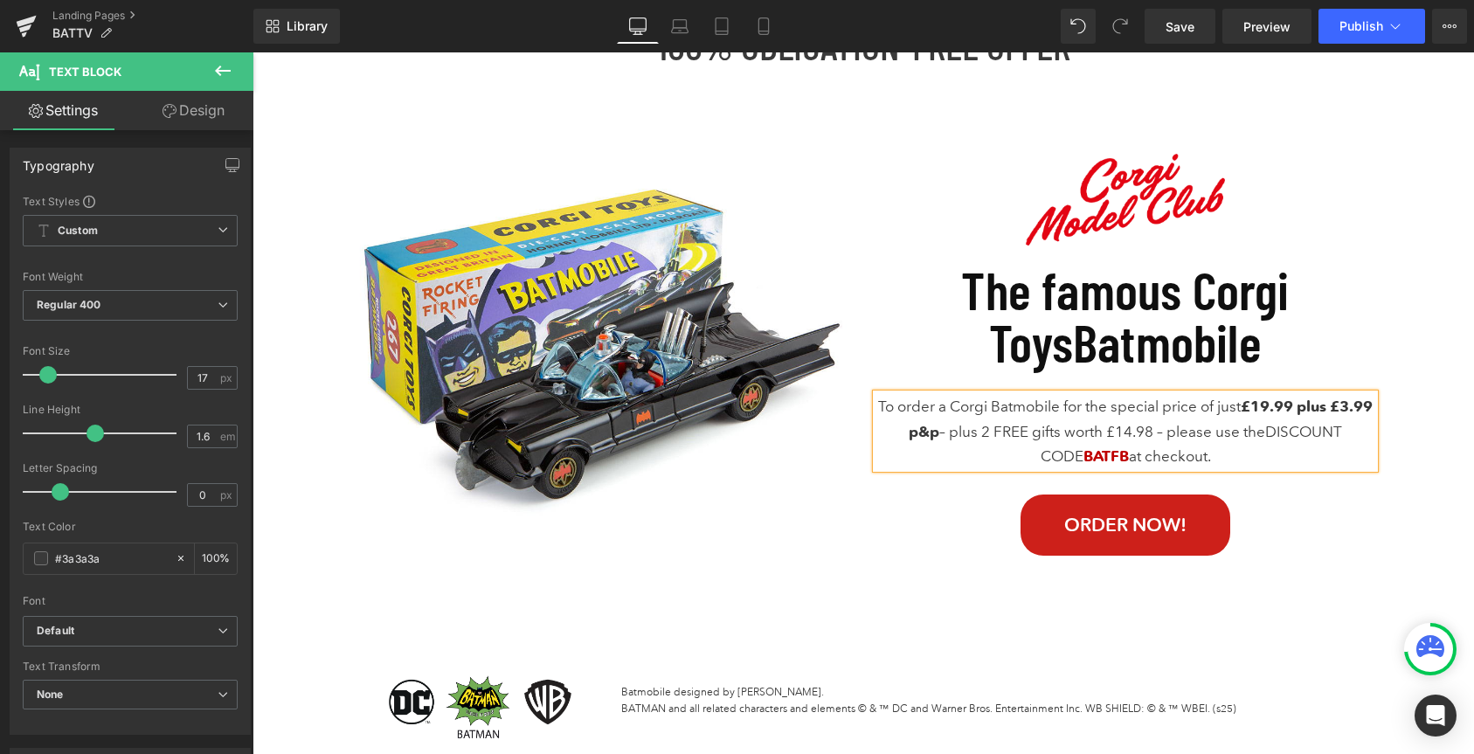
click at [1129, 460] on font "BATFB" at bounding box center [1106, 456] width 45 height 18
click at [1045, 538] on link "Order NOW!" at bounding box center [1126, 525] width 210 height 60
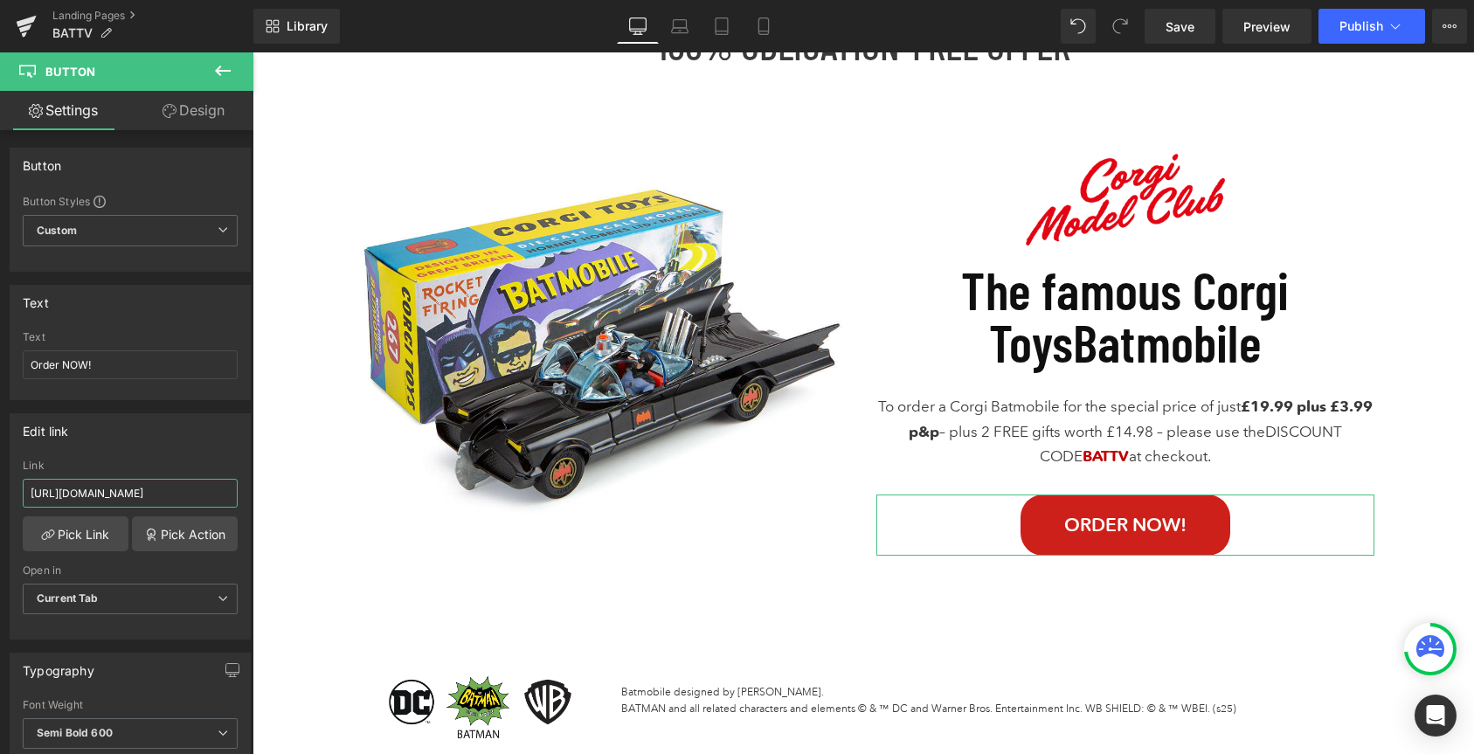
scroll to position [0, 370]
drag, startPoint x: 280, startPoint y: 548, endPoint x: 260, endPoint y: 501, distance: 51.3
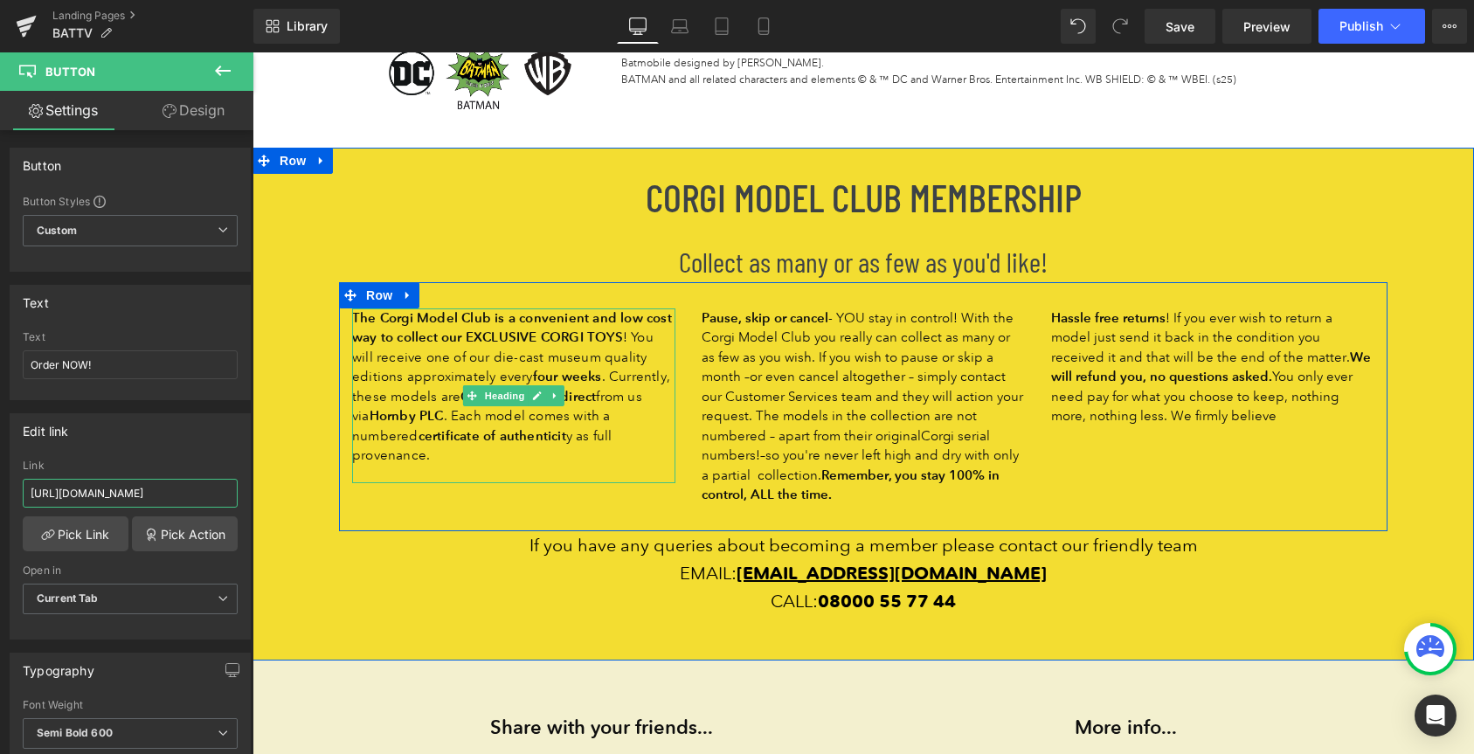
scroll to position [8739, 0]
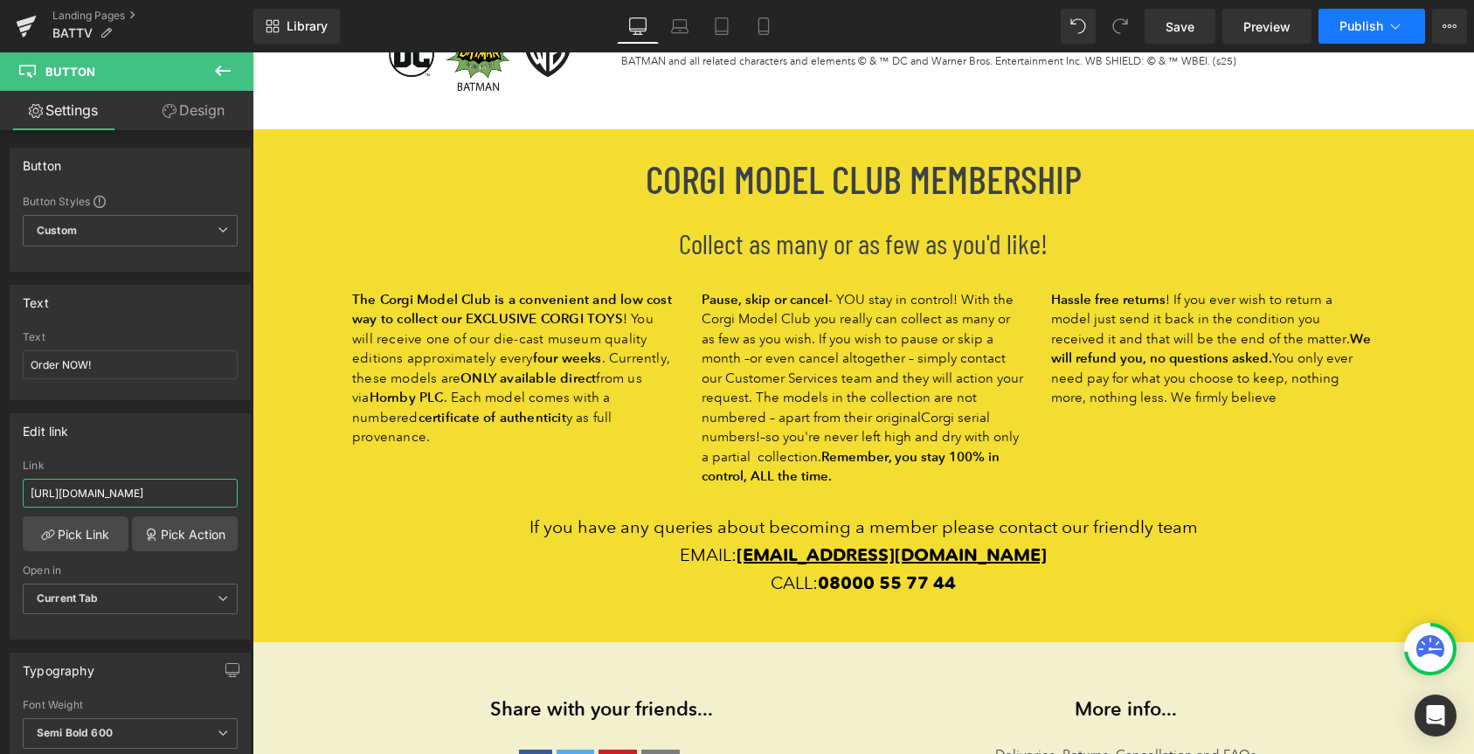
type input "[URL][DOMAIN_NAME]"
click at [1347, 27] on span "Publish" at bounding box center [1362, 26] width 44 height 14
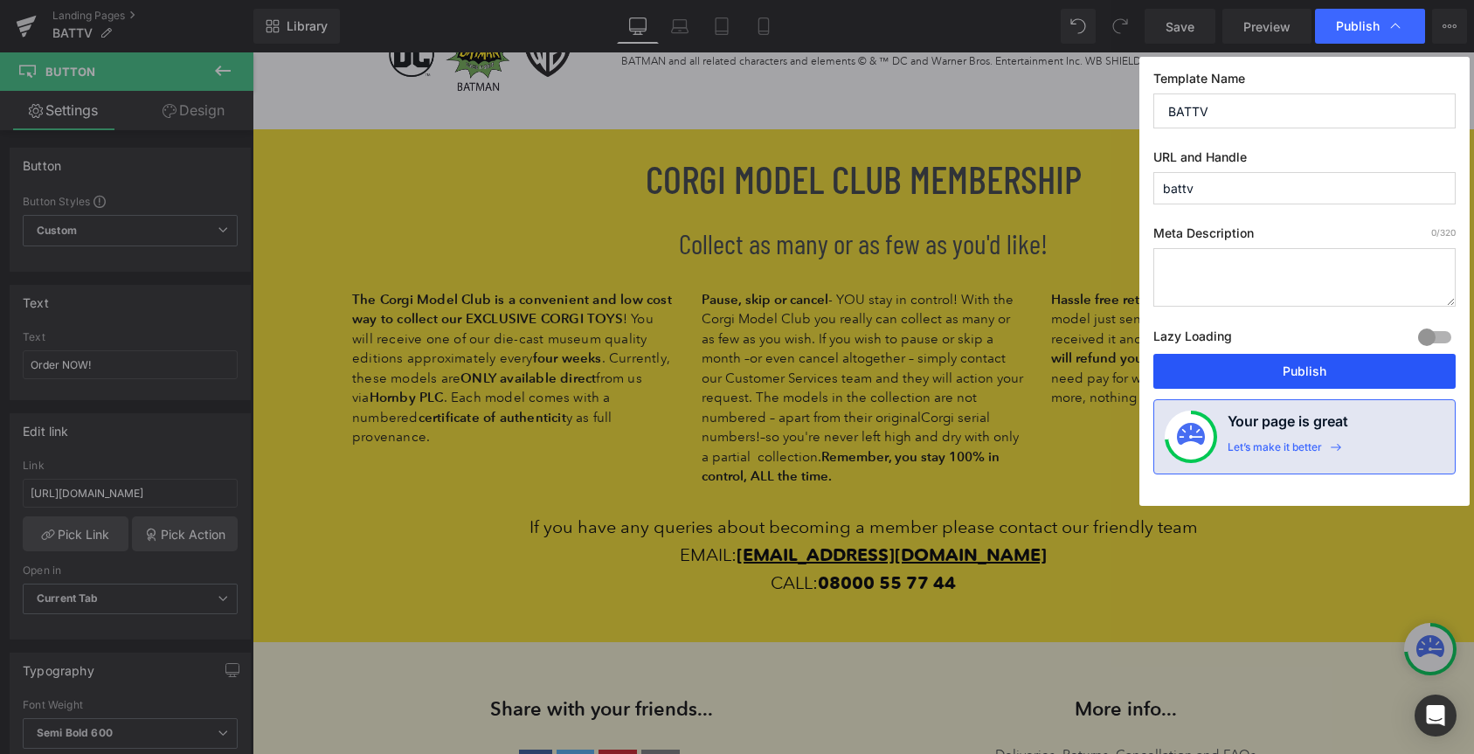
click at [1301, 370] on button "Publish" at bounding box center [1304, 371] width 302 height 35
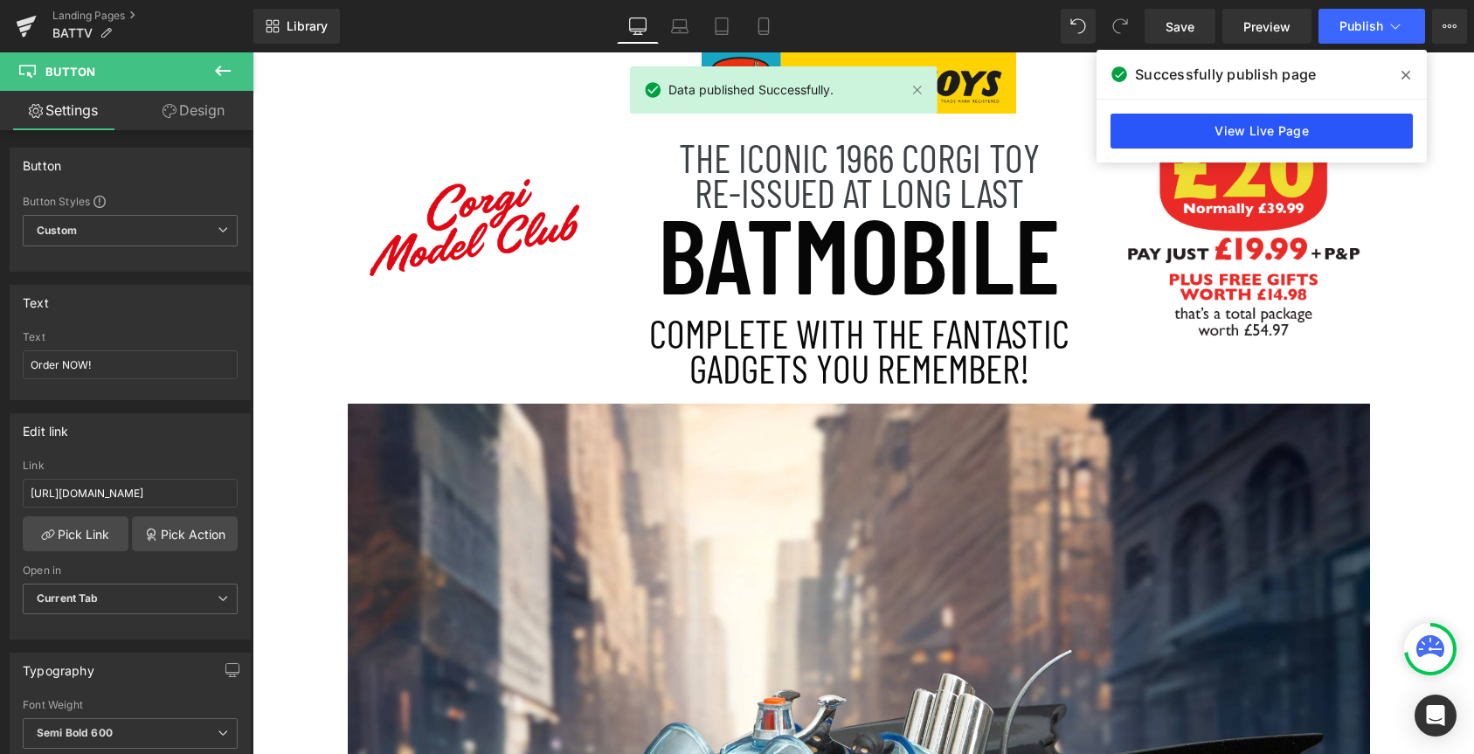
click at [1215, 128] on link "View Live Page" at bounding box center [1262, 131] width 302 height 35
